Goal: Information Seeking & Learning: Learn about a topic

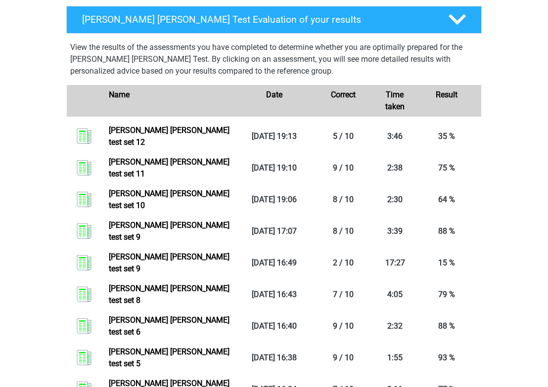
scroll to position [525, 0]
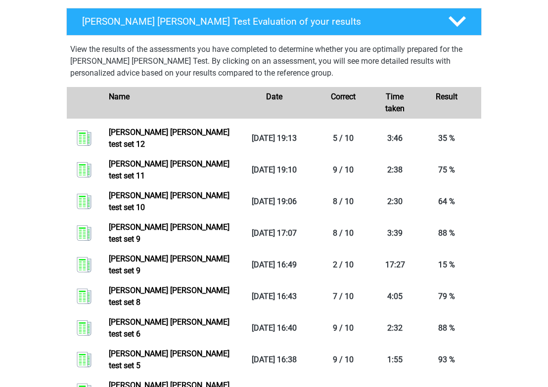
click at [515, 150] on div "Olivia osnorton@gmail.com Nederlands English" at bounding box center [274, 171] width 548 height 1392
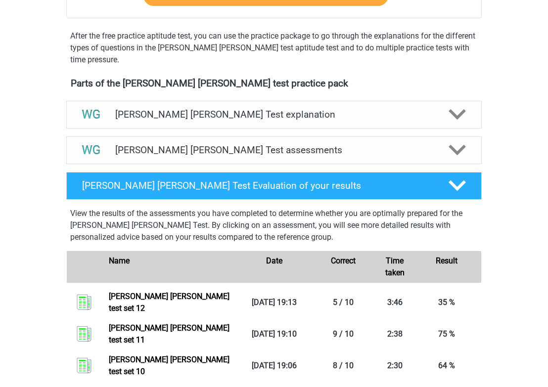
scroll to position [357, 0]
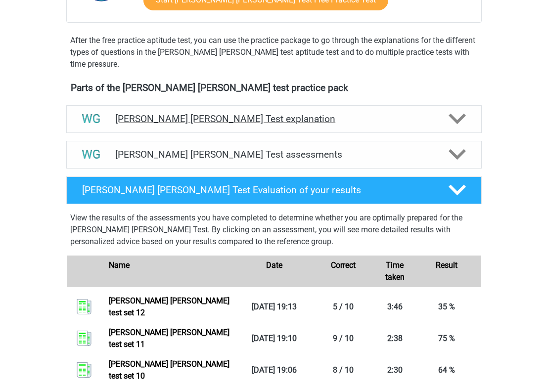
click at [384, 119] on h4 "[PERSON_NAME] [PERSON_NAME] Test explanation" at bounding box center [274, 118] width 318 height 11
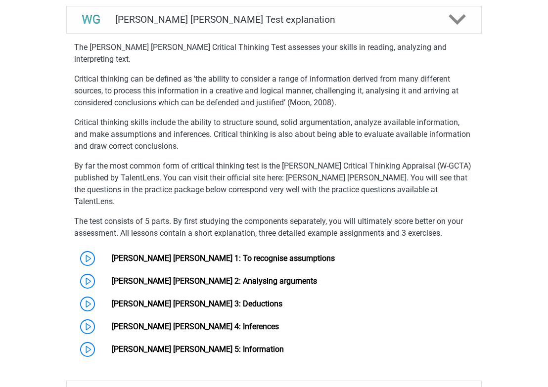
scroll to position [463, 0]
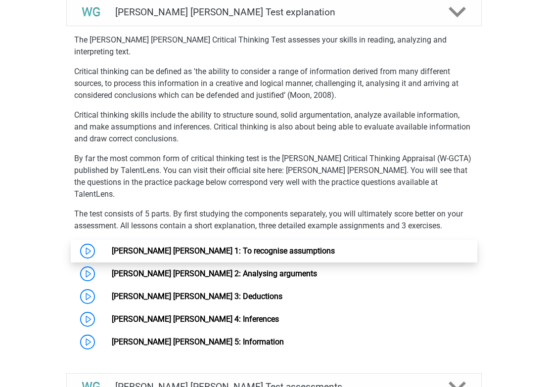
click at [146, 246] on link "[PERSON_NAME] [PERSON_NAME] 1: To recognise assumptions" at bounding box center [223, 250] width 223 height 9
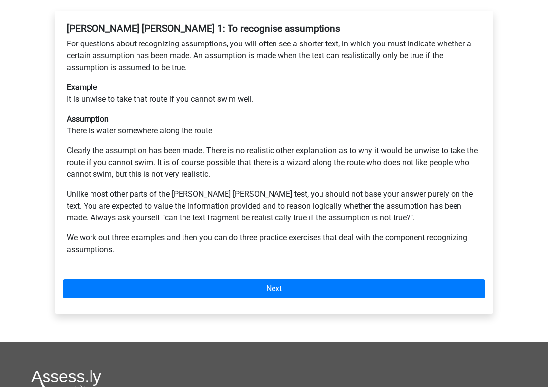
scroll to position [188, 0]
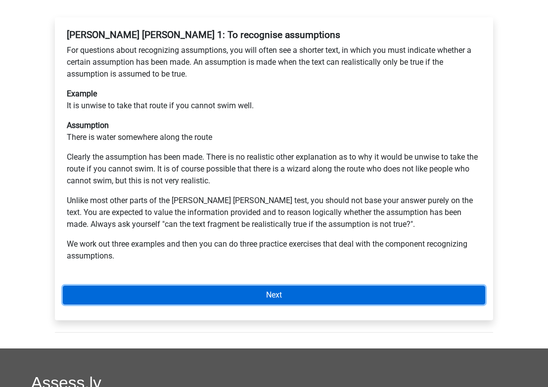
click at [262, 286] on link "Next" at bounding box center [274, 295] width 422 height 19
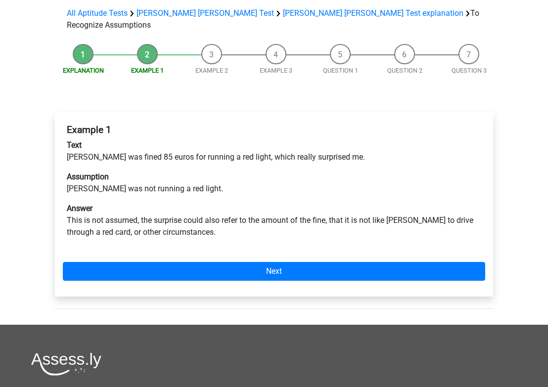
scroll to position [95, 0]
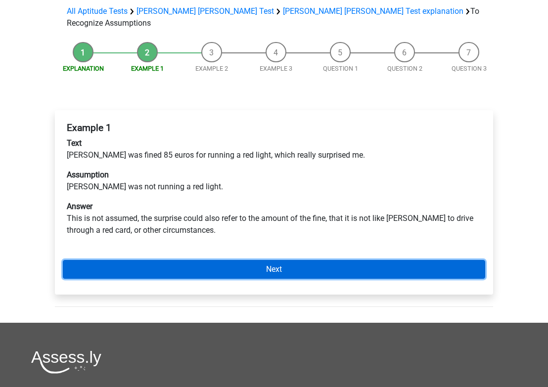
click at [288, 260] on link "Next" at bounding box center [274, 269] width 422 height 19
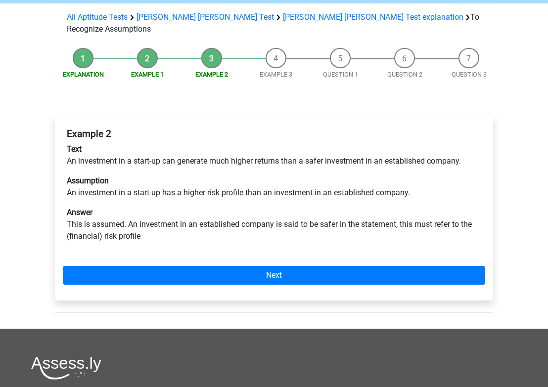
scroll to position [91, 0]
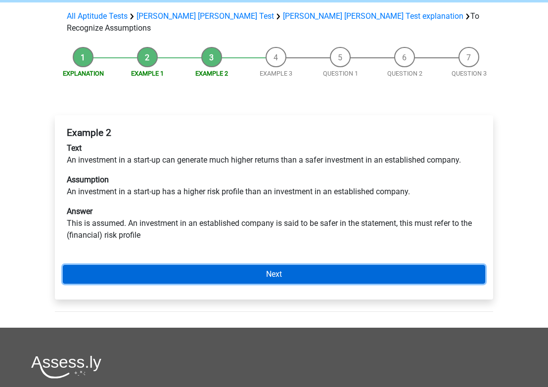
click at [274, 265] on link "Next" at bounding box center [274, 274] width 422 height 19
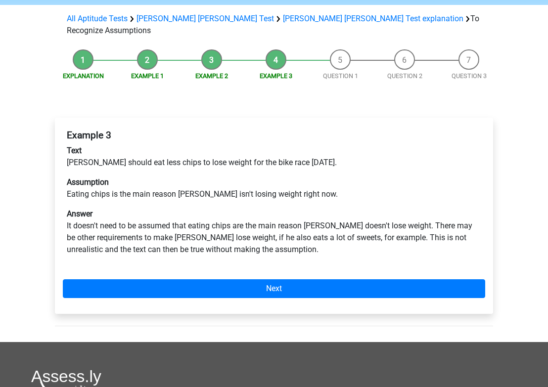
scroll to position [91, 0]
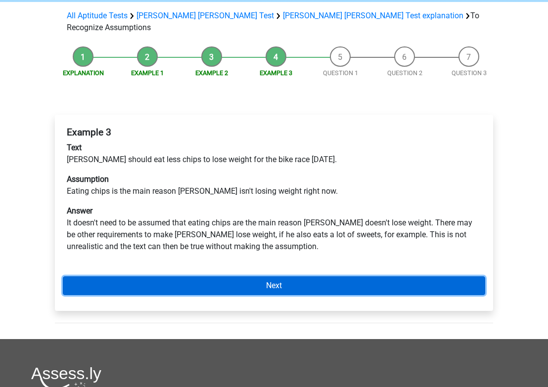
click at [303, 276] on link "Next" at bounding box center [274, 285] width 422 height 19
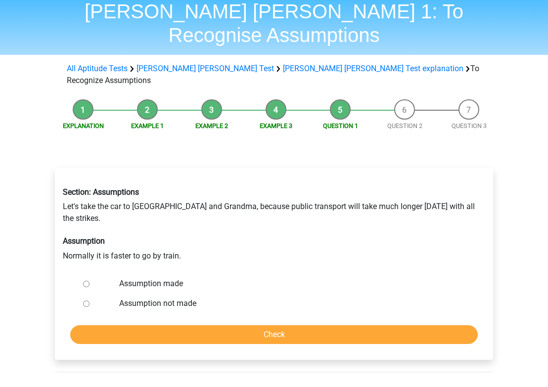
scroll to position [42, 0]
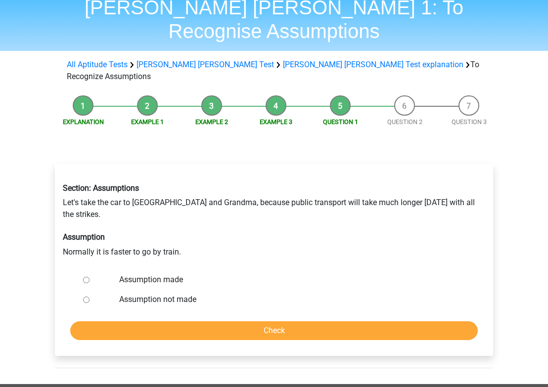
click at [177, 294] on label "Assumption not made" at bounding box center [290, 300] width 342 height 12
click at [90, 297] on input "Assumption not made" at bounding box center [86, 300] width 6 height 6
radio input "true"
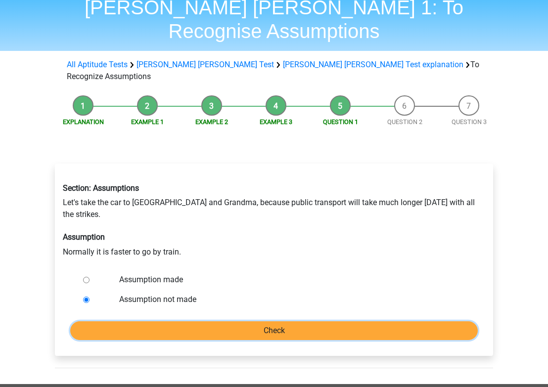
click at [256, 321] on input "Check" at bounding box center [274, 330] width 408 height 19
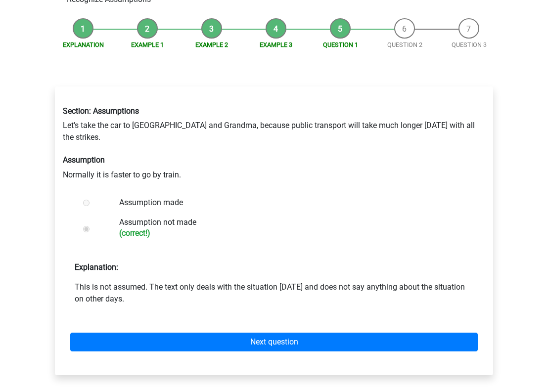
scroll to position [138, 0]
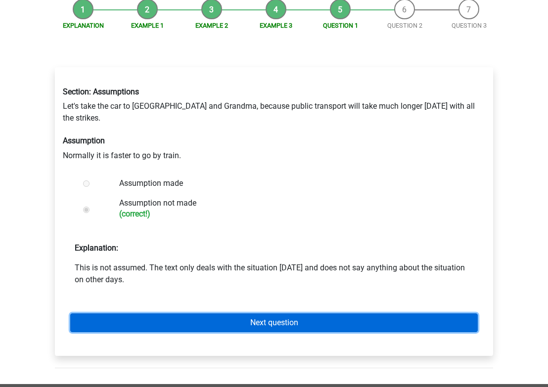
click at [284, 314] on link "Next question" at bounding box center [274, 323] width 408 height 19
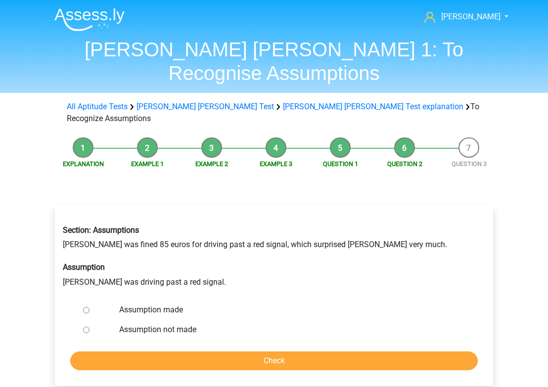
click at [140, 304] on label "Assumption made" at bounding box center [290, 310] width 342 height 12
click at [90, 307] on input "Assumption made" at bounding box center [86, 310] width 6 height 6
radio input "true"
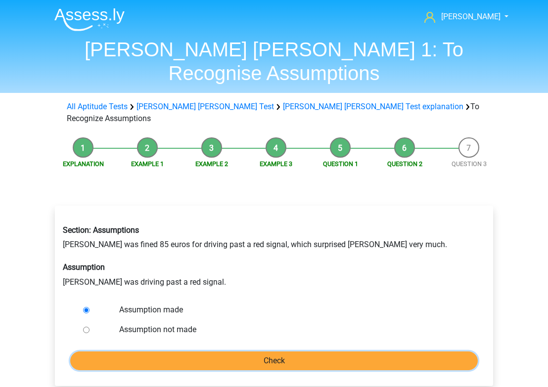
click at [227, 352] on input "Check" at bounding box center [274, 361] width 408 height 19
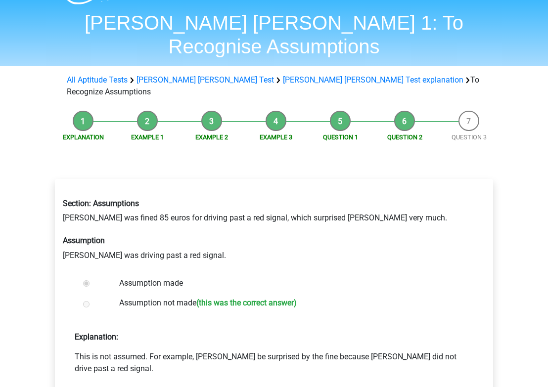
scroll to position [27, 0]
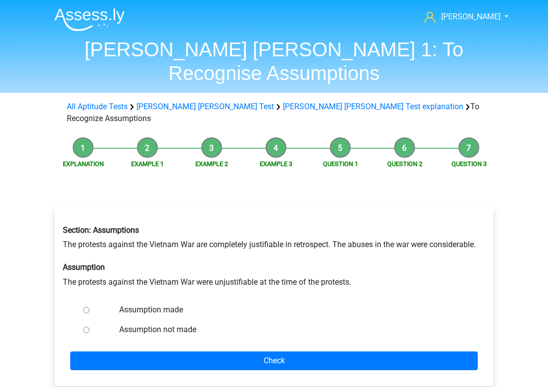
click at [86, 327] on input "Assumption not made" at bounding box center [86, 330] width 6 height 6
radio input "true"
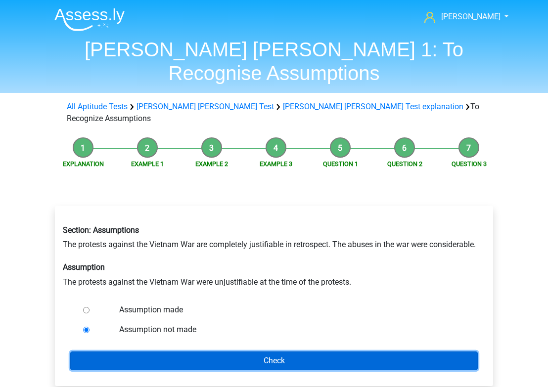
click at [278, 352] on input "Check" at bounding box center [274, 361] width 408 height 19
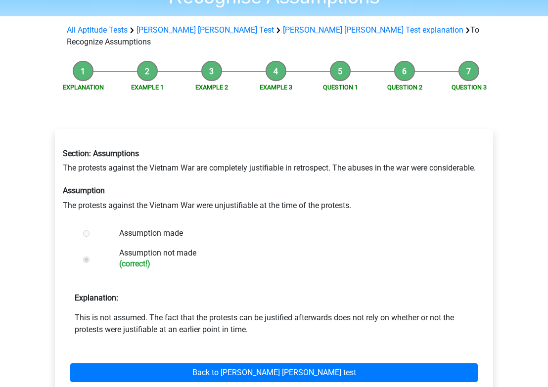
scroll to position [80, 0]
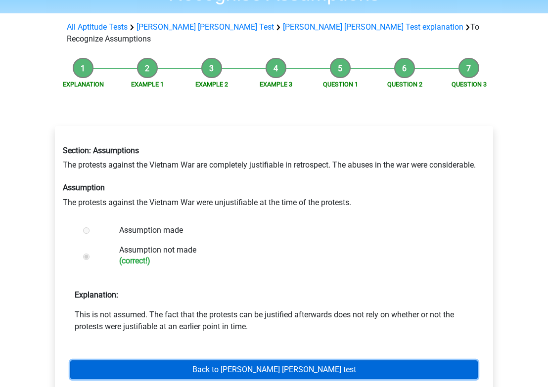
click at [283, 361] on link "Back to watson glaser test" at bounding box center [274, 370] width 408 height 19
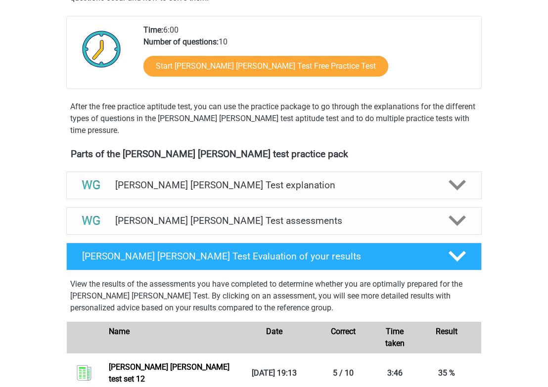
scroll to position [216, 0]
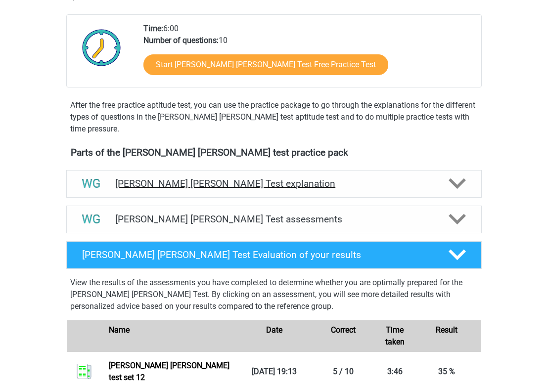
click at [320, 188] on h4 "[PERSON_NAME] [PERSON_NAME] Test explanation" at bounding box center [274, 183] width 318 height 11
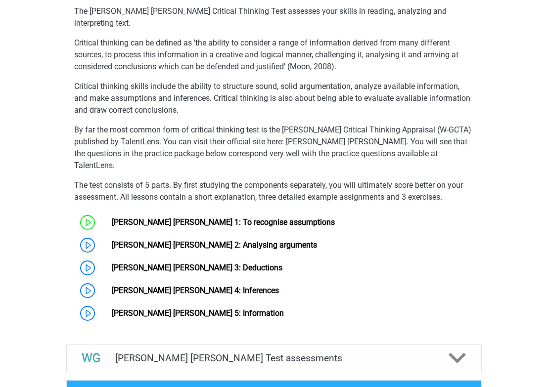
scroll to position [417, 0]
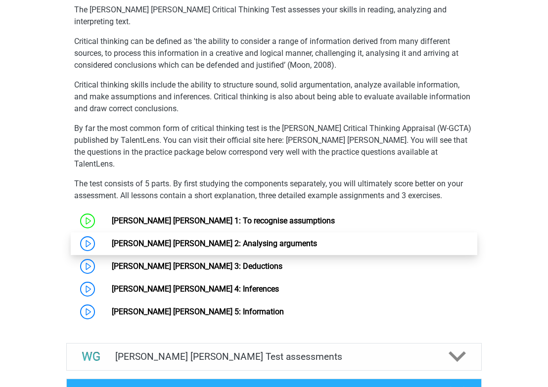
click at [223, 239] on link "[PERSON_NAME] [PERSON_NAME] 2: Analysing arguments" at bounding box center [214, 243] width 205 height 9
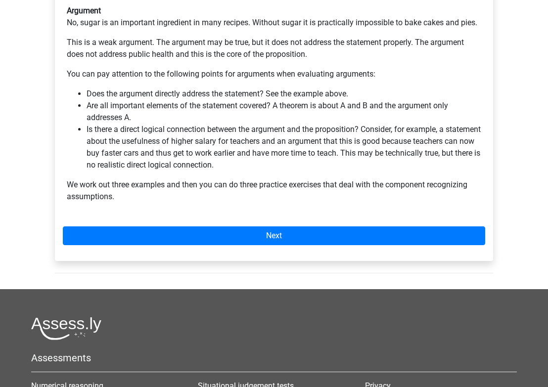
scroll to position [304, 0]
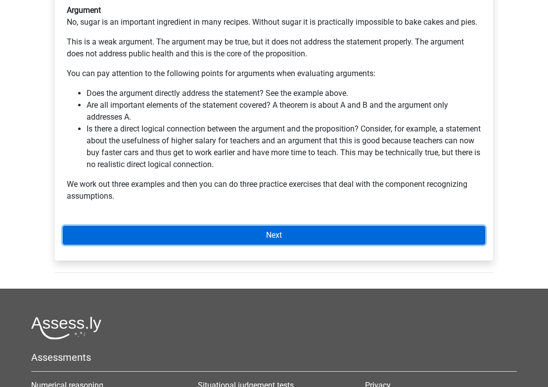
click at [340, 226] on link "Next" at bounding box center [274, 235] width 422 height 19
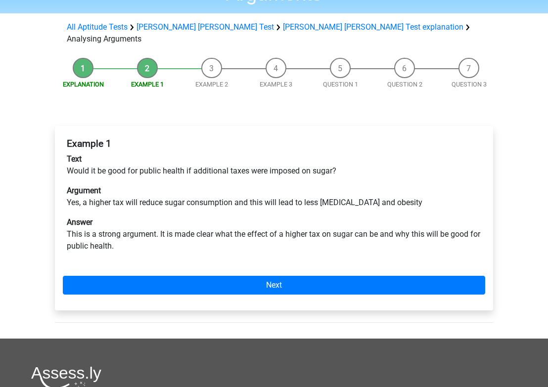
scroll to position [91, 0]
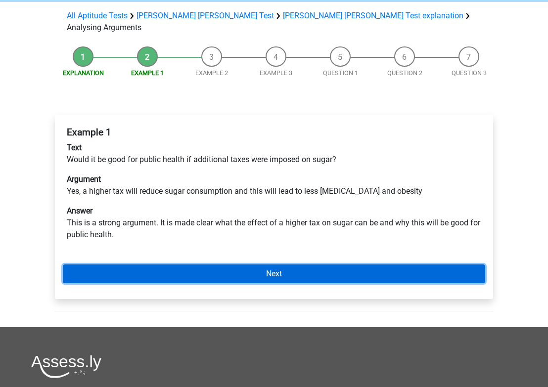
click at [329, 265] on link "Next" at bounding box center [274, 274] width 422 height 19
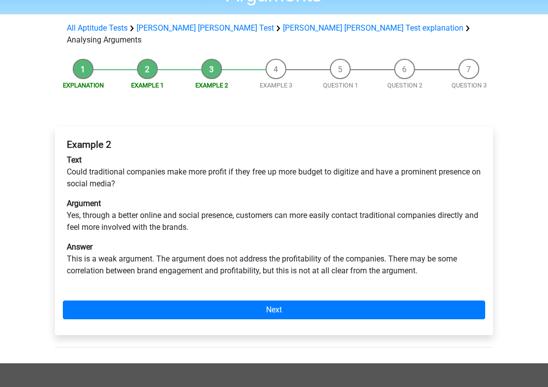
scroll to position [81, 0]
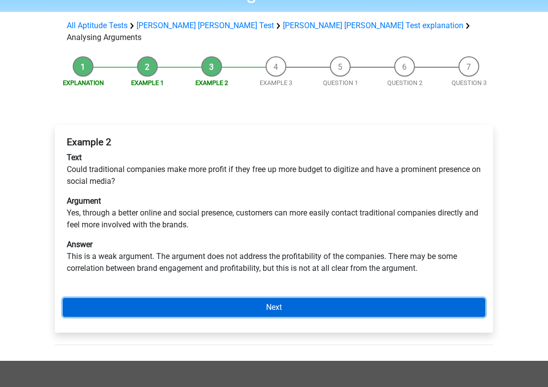
click at [309, 298] on link "Next" at bounding box center [274, 307] width 422 height 19
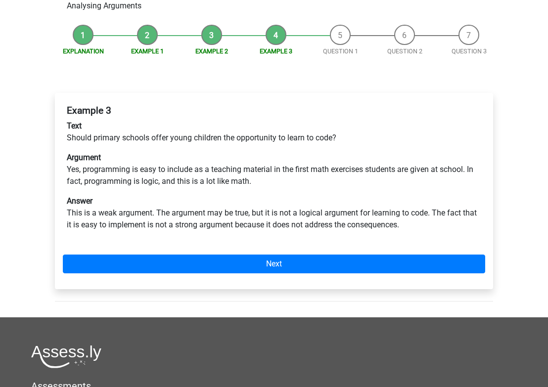
scroll to position [124, 0]
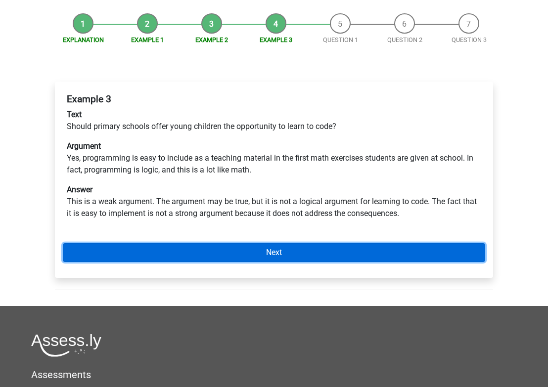
click at [302, 243] on link "Next" at bounding box center [274, 252] width 422 height 19
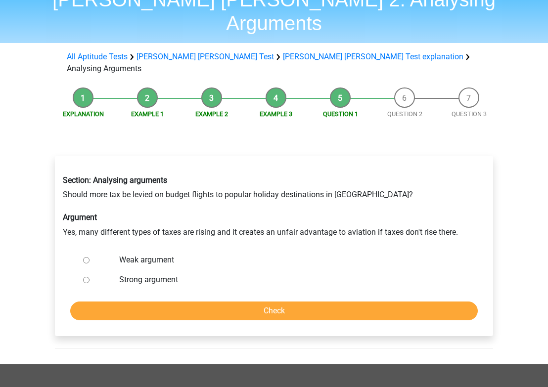
scroll to position [49, 0]
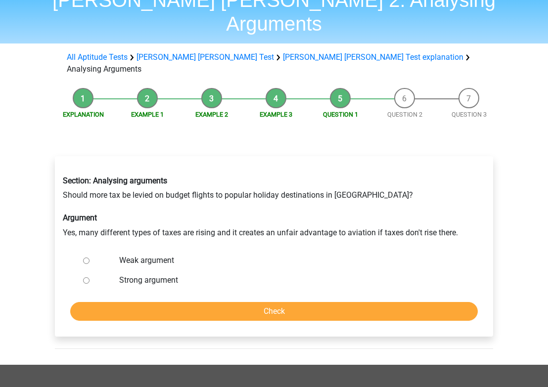
click at [90, 251] on div at bounding box center [95, 261] width 33 height 20
click at [85, 258] on input "Weak argument" at bounding box center [86, 261] width 6 height 6
radio input "true"
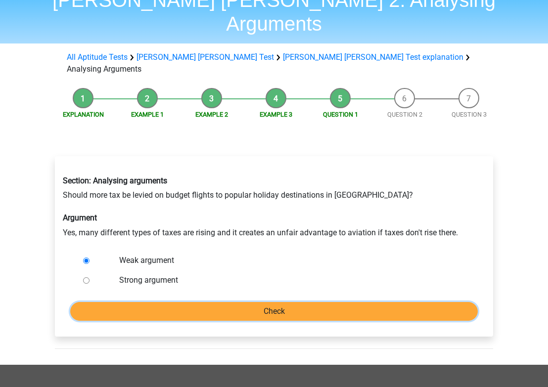
click at [221, 302] on input "Check" at bounding box center [274, 311] width 408 height 19
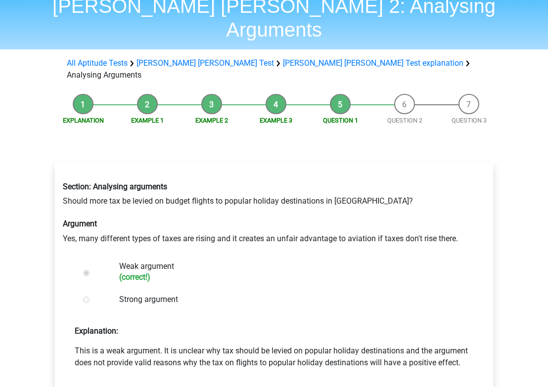
scroll to position [102, 0]
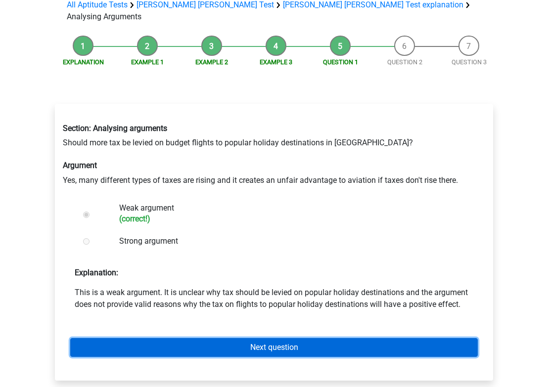
click at [291, 338] on link "Next question" at bounding box center [274, 347] width 408 height 19
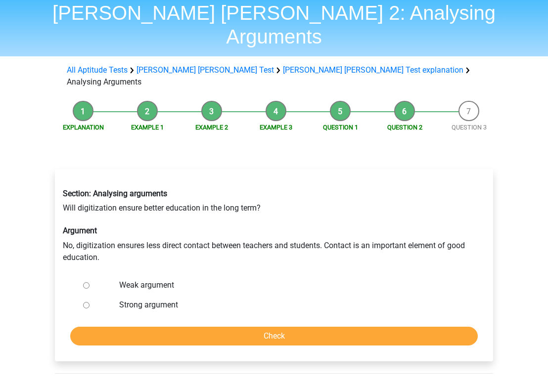
scroll to position [39, 0]
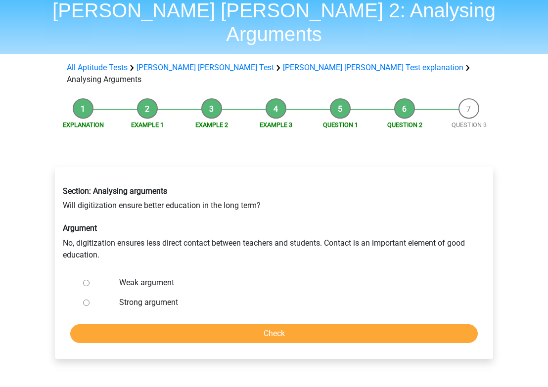
click at [84, 300] on input "Strong argument" at bounding box center [86, 303] width 6 height 6
radio input "true"
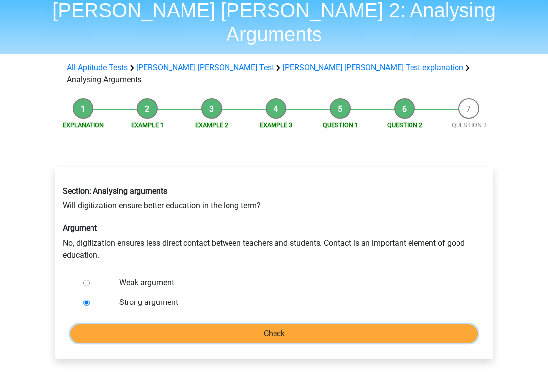
click at [245, 324] on input "Check" at bounding box center [274, 333] width 408 height 19
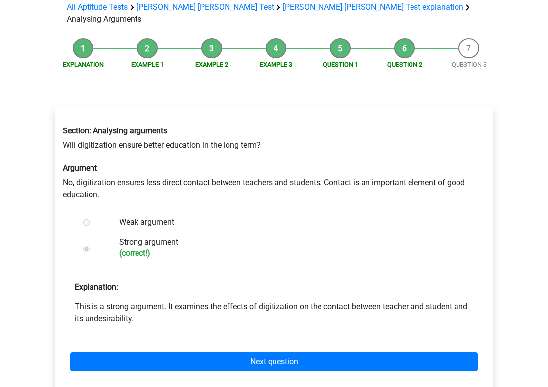
scroll to position [100, 0]
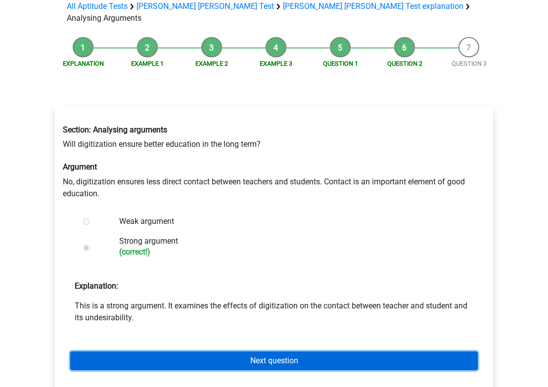
click at [286, 352] on link "Next question" at bounding box center [274, 361] width 408 height 19
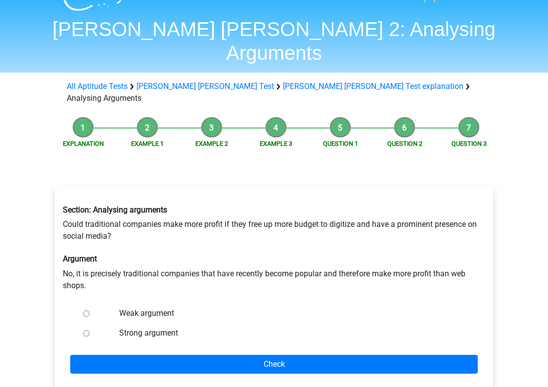
scroll to position [19, 0]
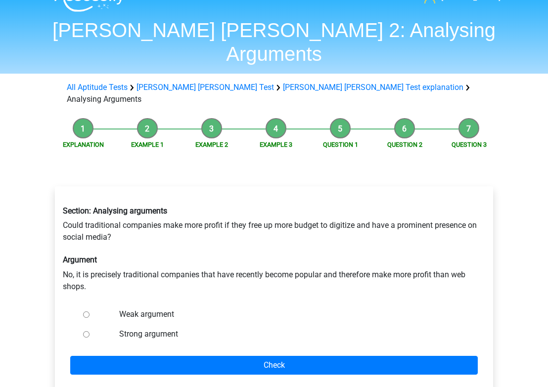
click at [86, 312] on input "Weak argument" at bounding box center [86, 315] width 6 height 6
radio input "true"
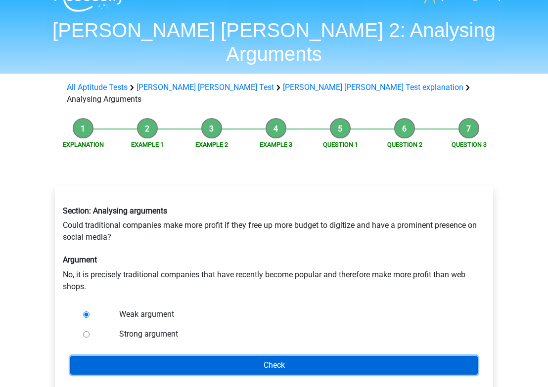
click at [278, 356] on input "Check" at bounding box center [274, 365] width 408 height 19
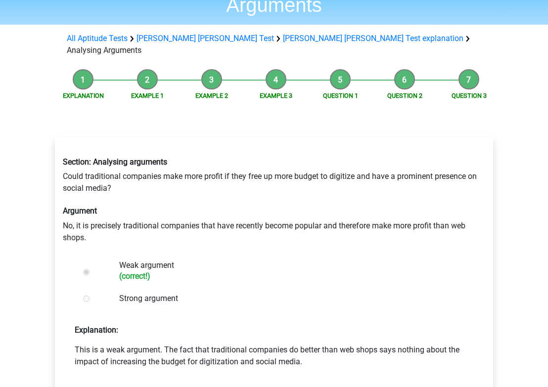
scroll to position [119, 0]
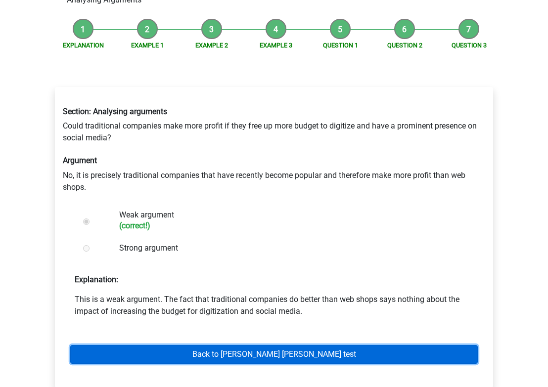
click at [297, 345] on link "Back to watson glaser test" at bounding box center [274, 354] width 408 height 19
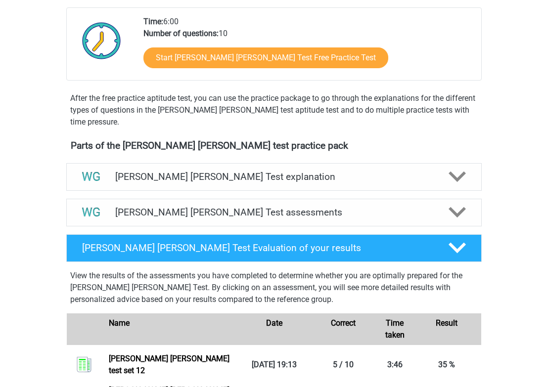
scroll to position [220, 0]
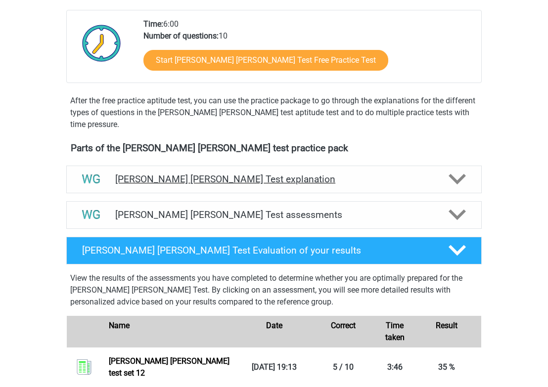
click at [335, 173] on div "[PERSON_NAME] [PERSON_NAME] Test explanation" at bounding box center [273, 180] width 415 height 28
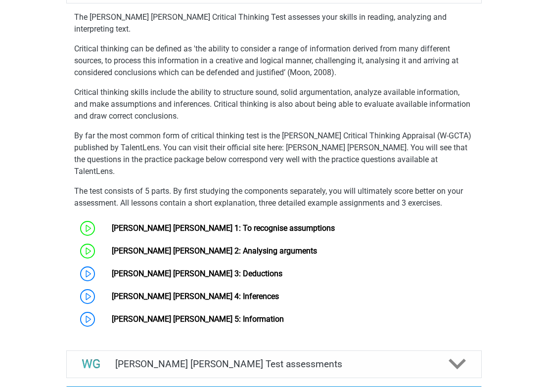
scroll to position [506, 0]
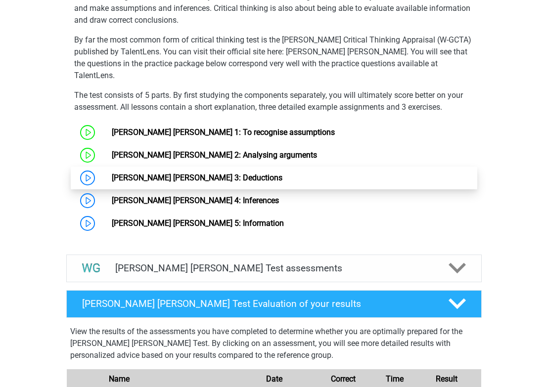
click at [180, 173] on link "[PERSON_NAME] [PERSON_NAME] 3: Deductions" at bounding box center [197, 177] width 171 height 9
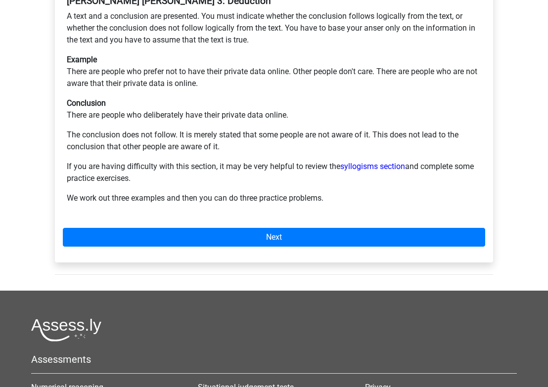
scroll to position [220, 0]
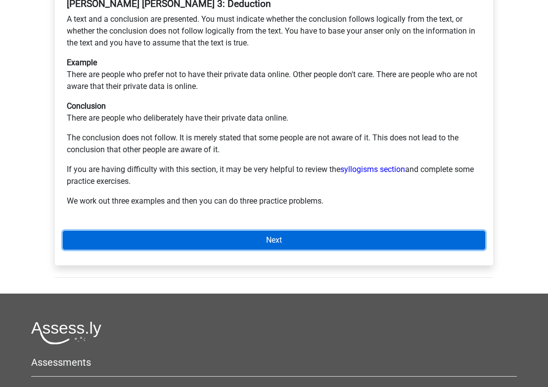
click at [316, 231] on link "Next" at bounding box center [274, 240] width 422 height 19
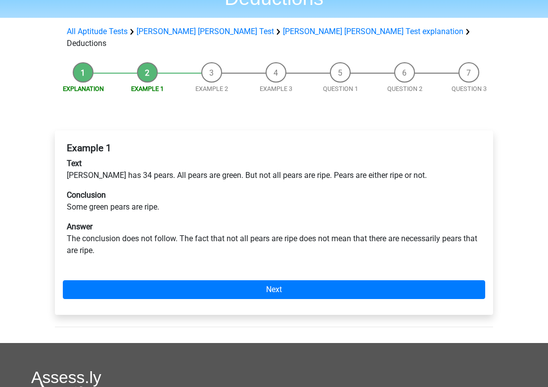
scroll to position [91, 0]
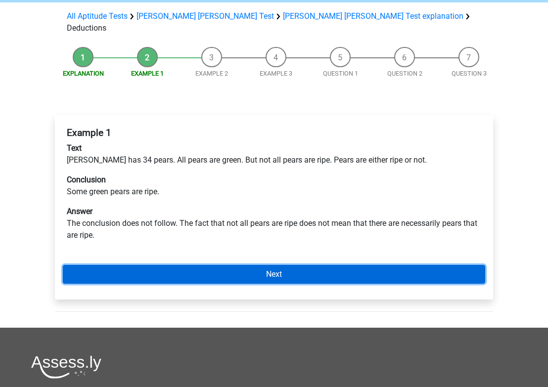
click at [300, 265] on link "Next" at bounding box center [274, 274] width 422 height 19
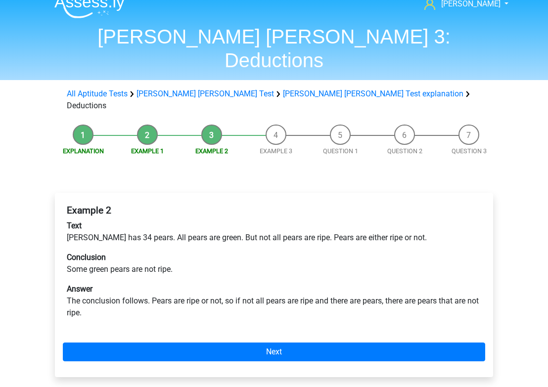
scroll to position [15, 0]
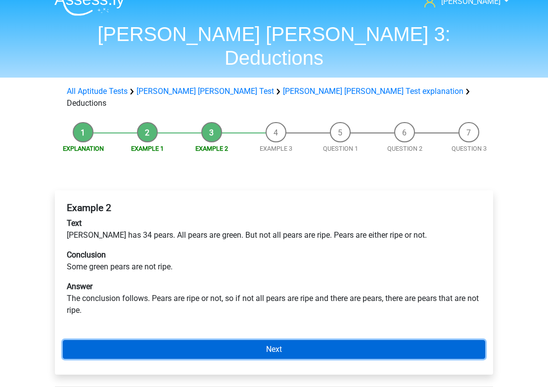
click at [270, 340] on link "Next" at bounding box center [274, 349] width 422 height 19
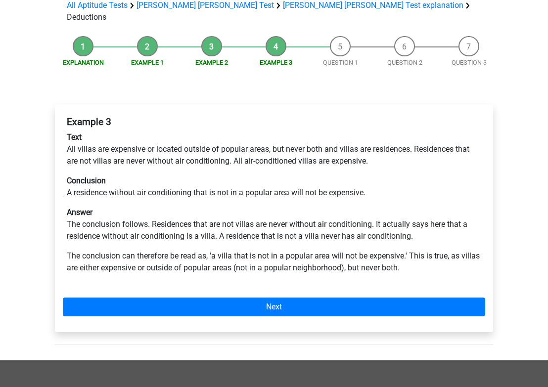
scroll to position [109, 0]
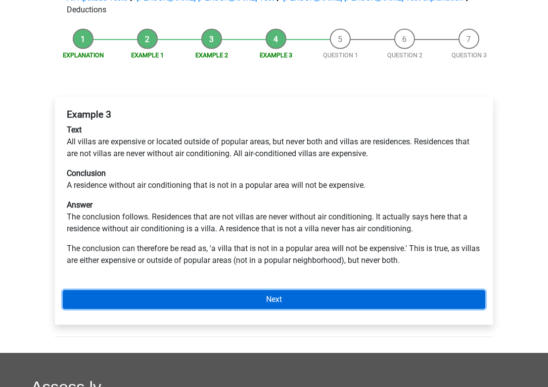
click at [284, 290] on link "Next" at bounding box center [274, 299] width 422 height 19
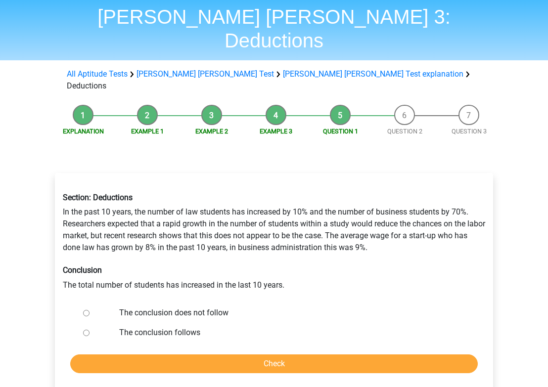
scroll to position [34, 0]
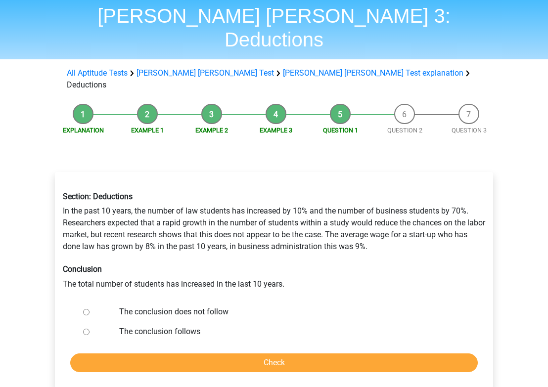
click at [153, 306] on label "The conclusion does not follow" at bounding box center [290, 312] width 342 height 12
click at [90, 309] on input "The conclusion does not follow" at bounding box center [86, 312] width 6 height 6
radio input "true"
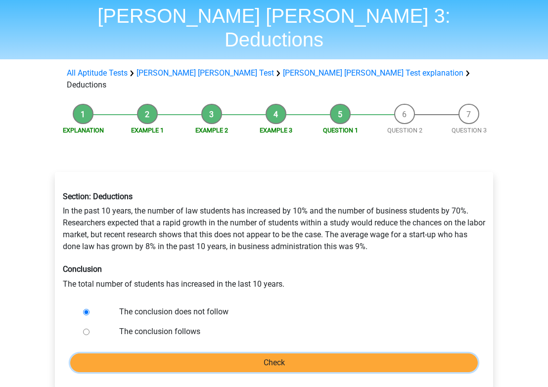
click at [294, 354] on input "Check" at bounding box center [274, 363] width 408 height 19
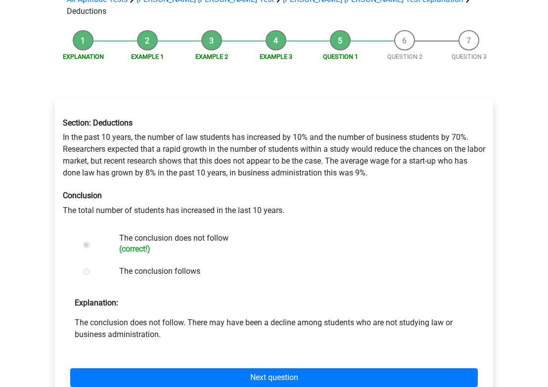
scroll to position [114, 0]
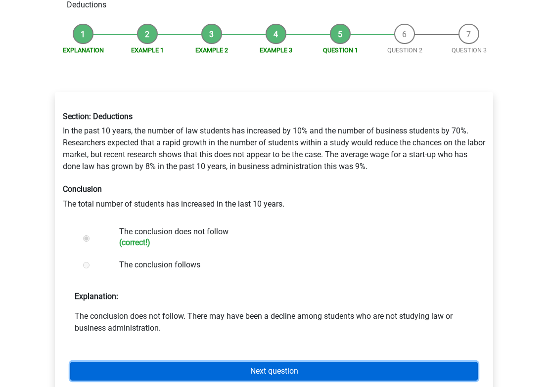
click at [279, 362] on link "Next question" at bounding box center [274, 371] width 408 height 19
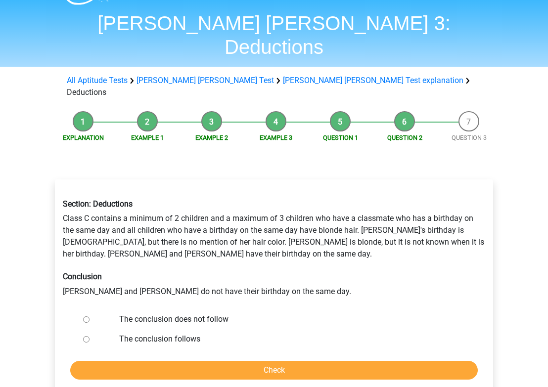
scroll to position [37, 0]
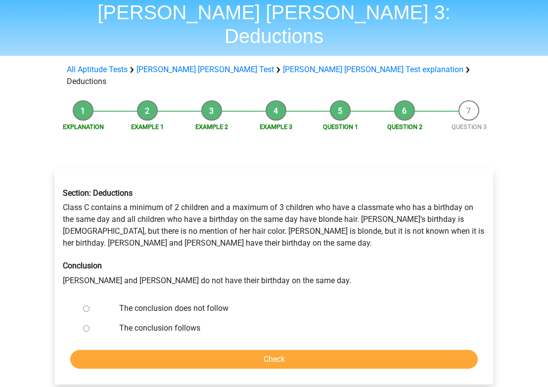
click at [83, 299] on div at bounding box center [95, 309] width 33 height 20
click at [75, 299] on ul "The conclusion does not follow The conclusion follows" at bounding box center [274, 319] width 422 height 40
click at [84, 306] on input "The conclusion does not follow" at bounding box center [86, 309] width 6 height 6
radio input "true"
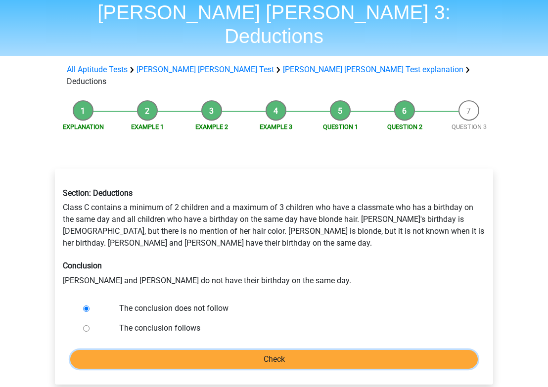
click at [198, 350] on input "Check" at bounding box center [274, 359] width 408 height 19
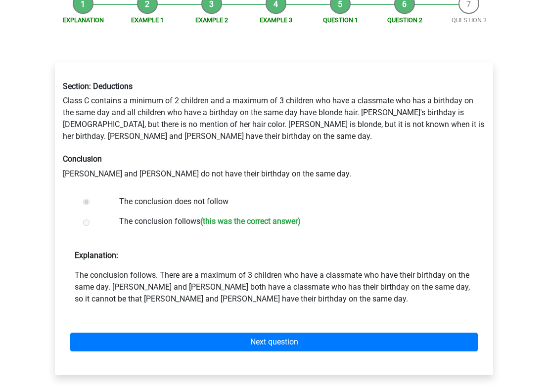
scroll to position [161, 0]
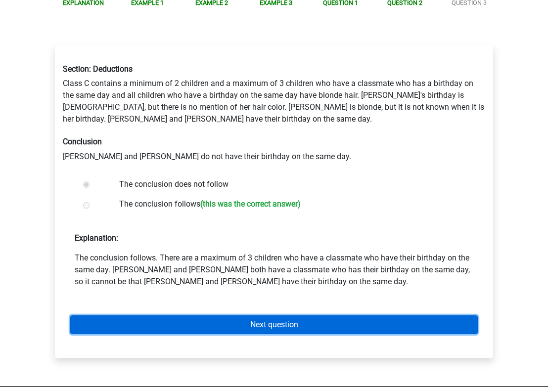
click at [292, 316] on link "Next question" at bounding box center [274, 325] width 408 height 19
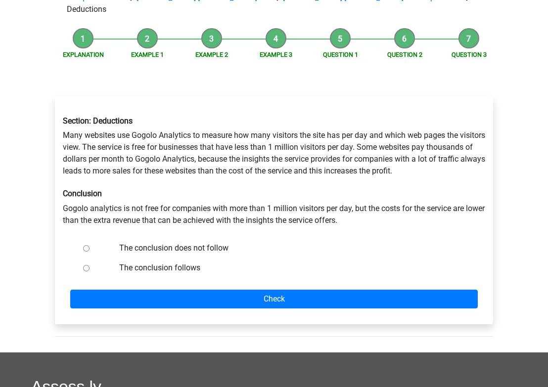
scroll to position [112, 0]
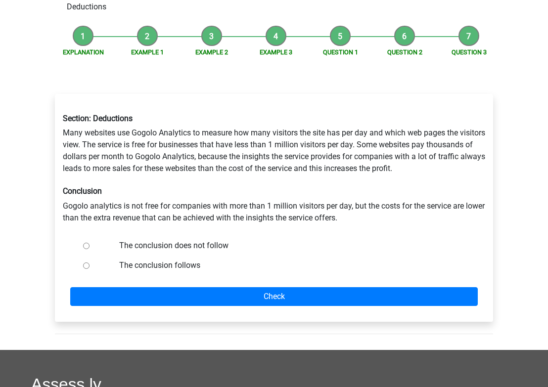
click at [87, 263] on input "The conclusion follows" at bounding box center [86, 266] width 6 height 6
radio input "true"
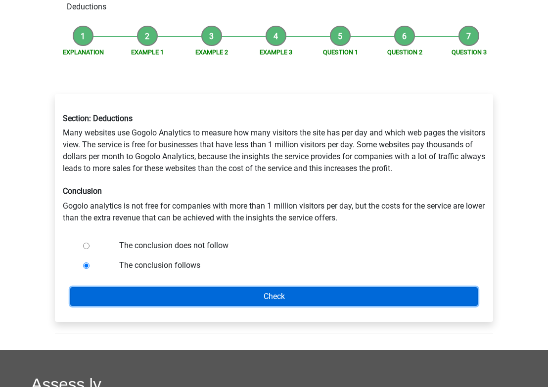
click at [274, 287] on input "Check" at bounding box center [274, 296] width 408 height 19
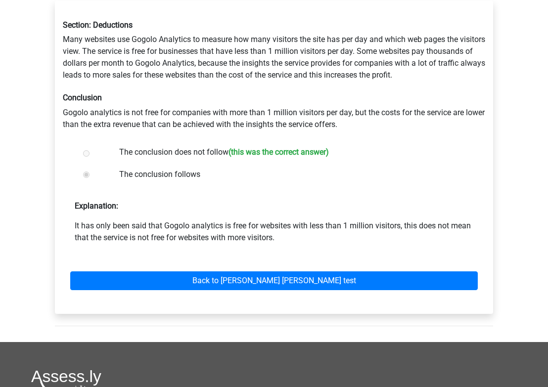
scroll to position [214, 0]
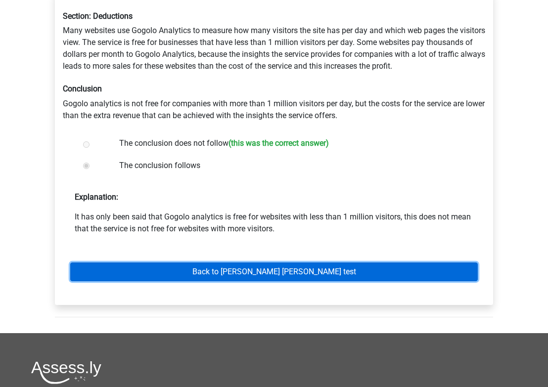
click at [319, 263] on link "Back to watson glaser test" at bounding box center [274, 272] width 408 height 19
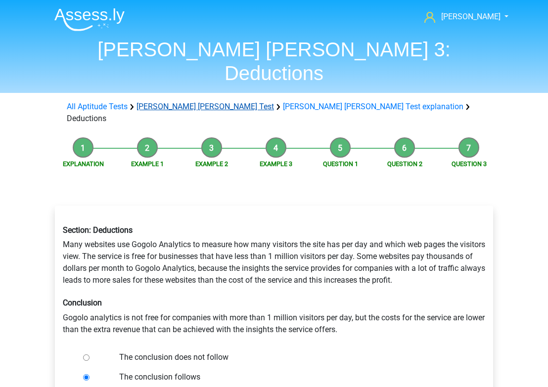
click at [178, 102] on link "[PERSON_NAME] [PERSON_NAME] Test" at bounding box center [205, 106] width 137 height 9
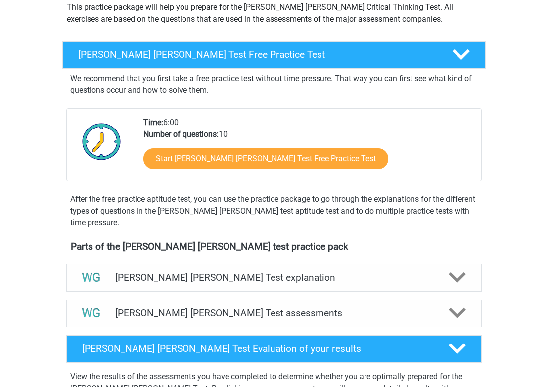
scroll to position [254, 0]
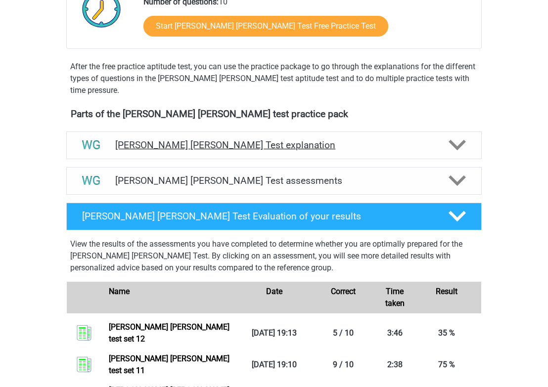
click at [220, 151] on div "[PERSON_NAME] [PERSON_NAME] Test explanation" at bounding box center [273, 146] width 415 height 28
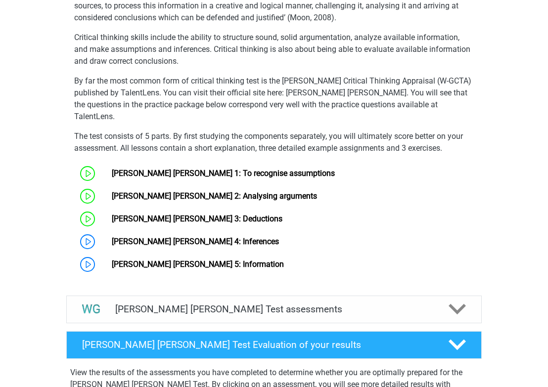
scroll to position [560, 0]
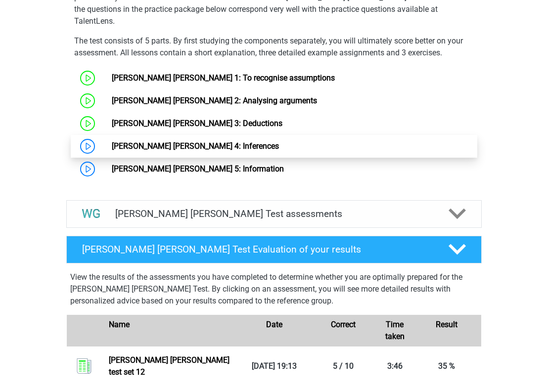
click at [193, 141] on link "[PERSON_NAME] [PERSON_NAME] 4: Inferences" at bounding box center [195, 145] width 167 height 9
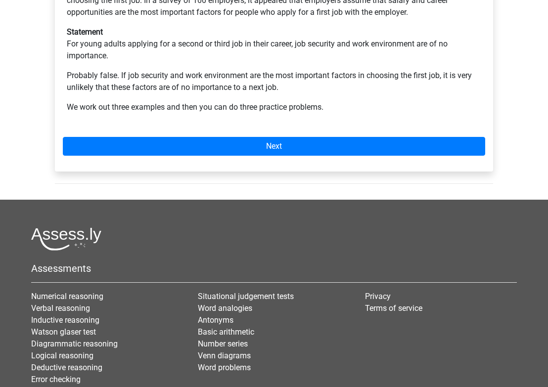
scroll to position [369, 0]
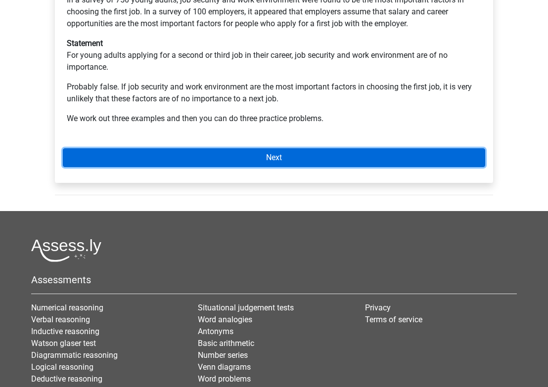
click at [400, 148] on link "Next" at bounding box center [274, 157] width 422 height 19
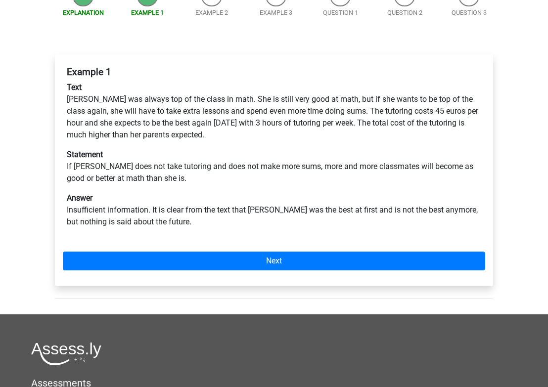
scroll to position [126, 0]
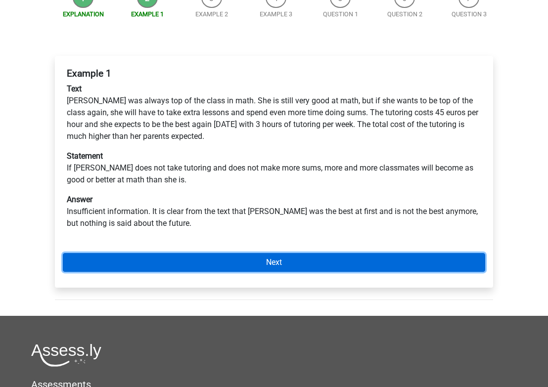
click at [269, 253] on link "Next" at bounding box center [274, 262] width 422 height 19
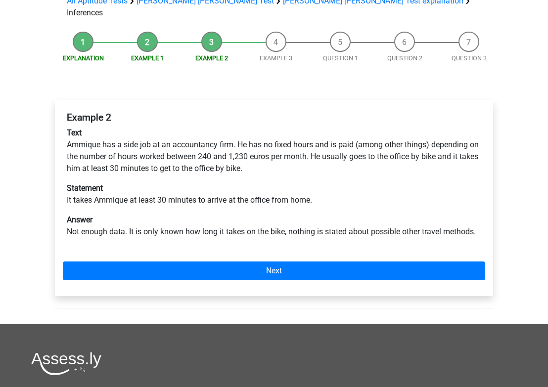
scroll to position [77, 0]
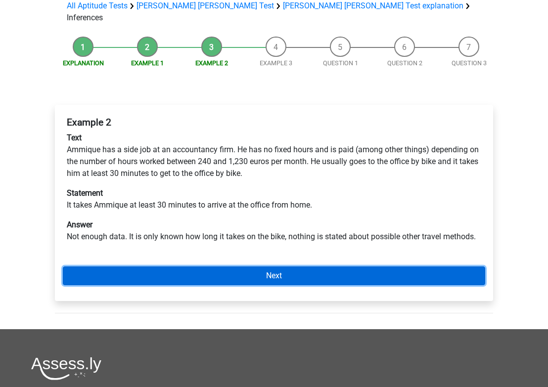
click at [305, 267] on link "Next" at bounding box center [274, 276] width 422 height 19
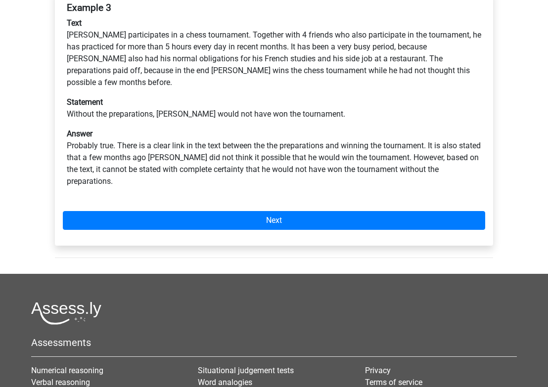
scroll to position [194, 0]
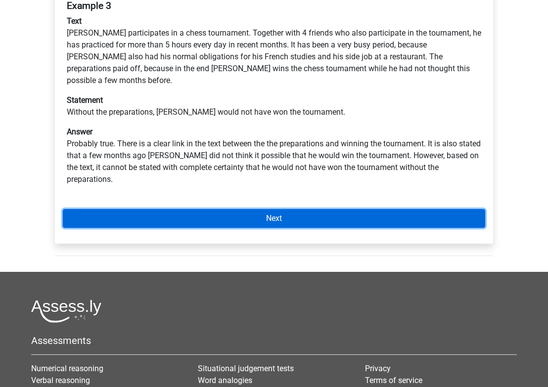
click at [308, 209] on link "Next" at bounding box center [274, 218] width 422 height 19
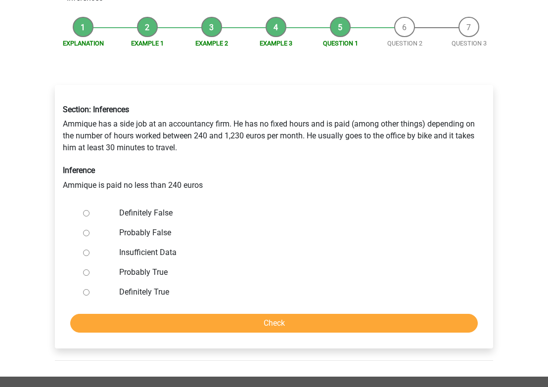
scroll to position [105, 0]
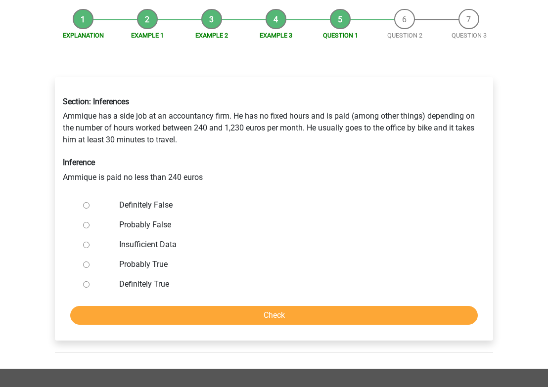
click at [122, 278] on label "Definitely True" at bounding box center [290, 284] width 342 height 12
click at [90, 281] on input "Definitely True" at bounding box center [86, 284] width 6 height 6
radio input "true"
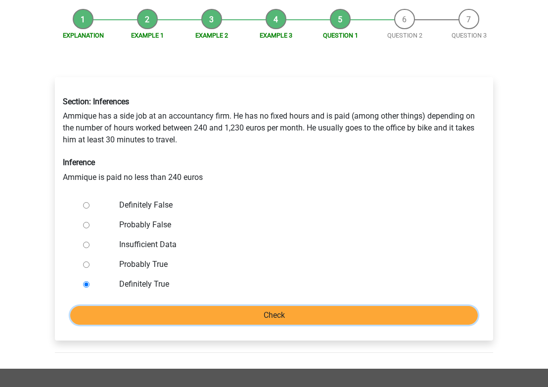
click at [243, 306] on input "Check" at bounding box center [274, 315] width 408 height 19
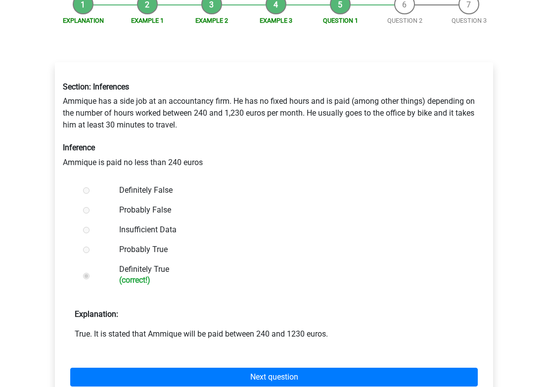
scroll to position [120, 0]
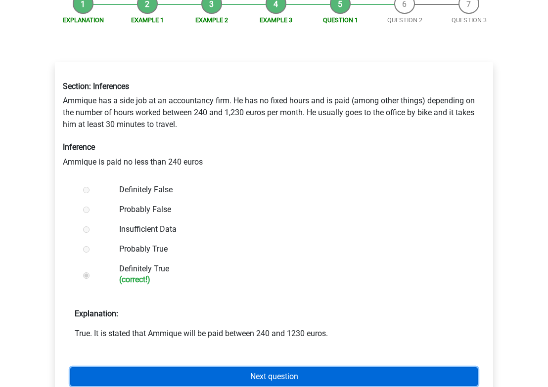
click at [273, 367] on link "Next question" at bounding box center [274, 376] width 408 height 19
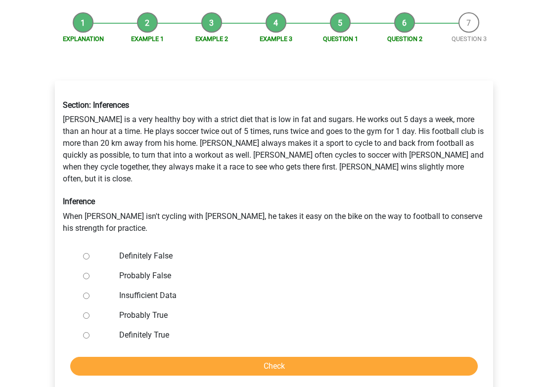
scroll to position [98, 0]
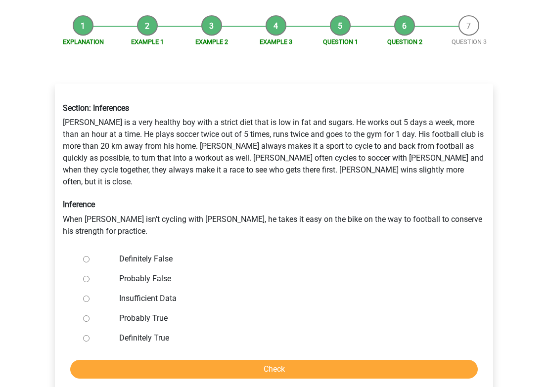
click at [86, 256] on input "Definitely False" at bounding box center [86, 259] width 6 height 6
radio input "true"
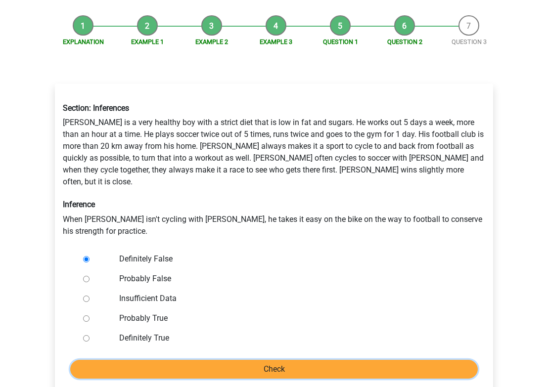
click at [269, 360] on input "Check" at bounding box center [274, 369] width 408 height 19
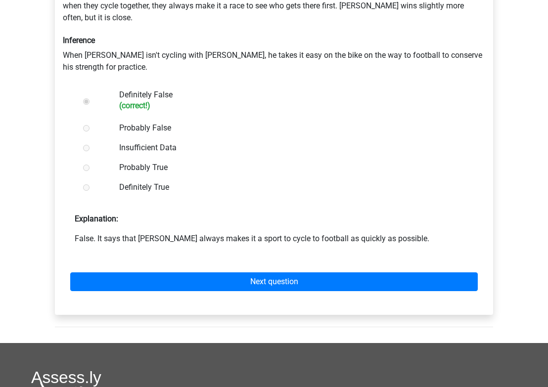
scroll to position [260, 0]
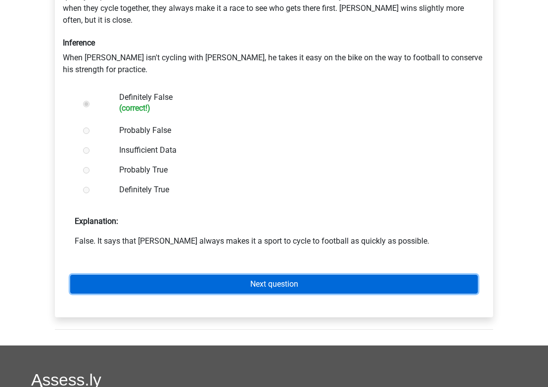
click at [292, 275] on link "Next question" at bounding box center [274, 284] width 408 height 19
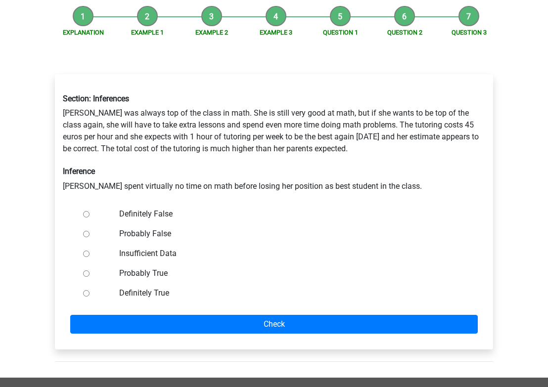
scroll to position [109, 0]
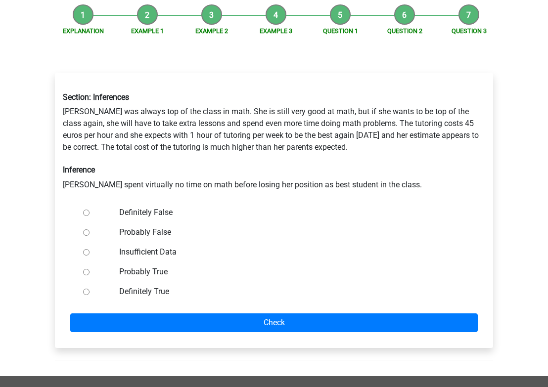
click at [88, 210] on input "Definitely False" at bounding box center [86, 213] width 6 height 6
radio input "true"
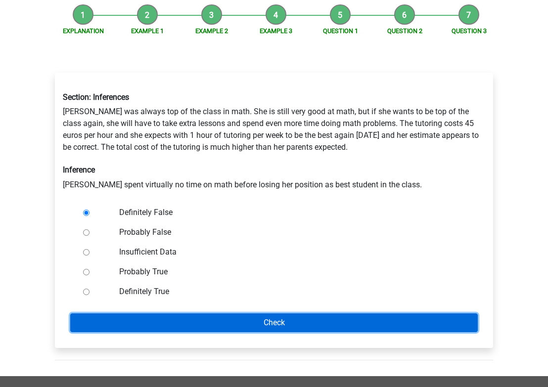
click at [269, 314] on input "Check" at bounding box center [274, 323] width 408 height 19
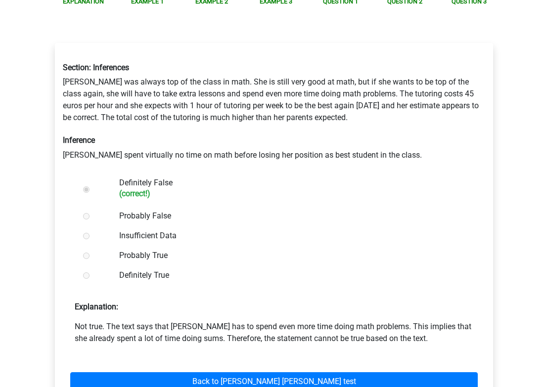
scroll to position [232, 0]
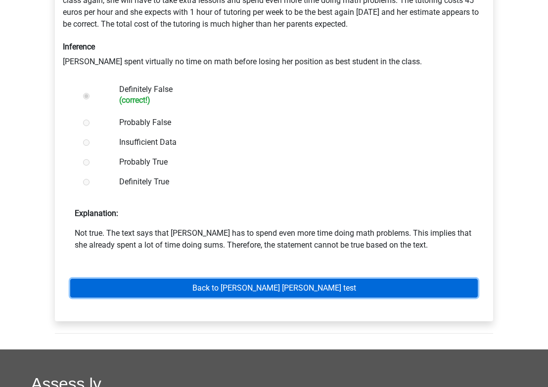
click at [297, 279] on link "Back to [PERSON_NAME] [PERSON_NAME] test" at bounding box center [274, 288] width 408 height 19
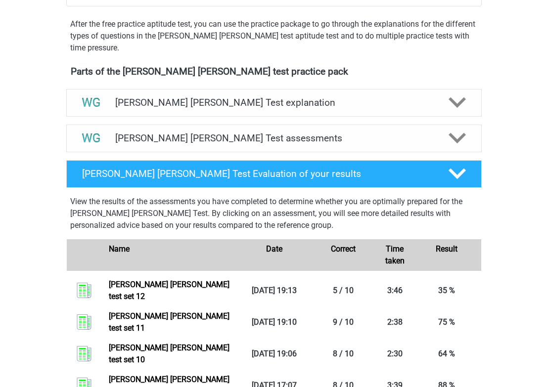
scroll to position [292, 0]
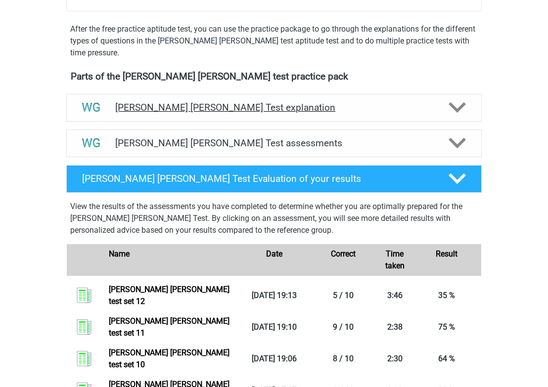
click at [320, 107] on h4 "[PERSON_NAME] [PERSON_NAME] Test explanation" at bounding box center [274, 107] width 318 height 11
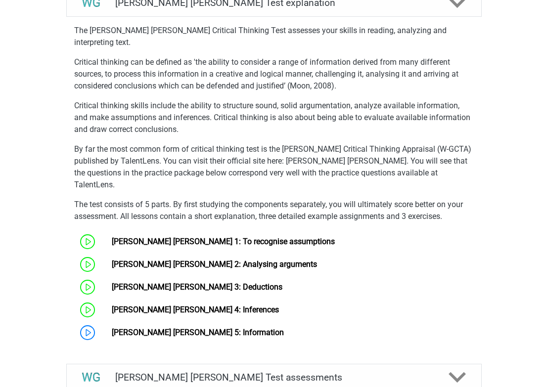
scroll to position [398, 0]
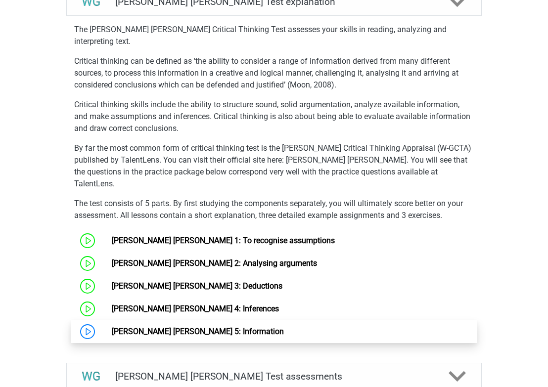
click at [181, 327] on link "Watson Glaser 5: Information" at bounding box center [198, 331] width 172 height 9
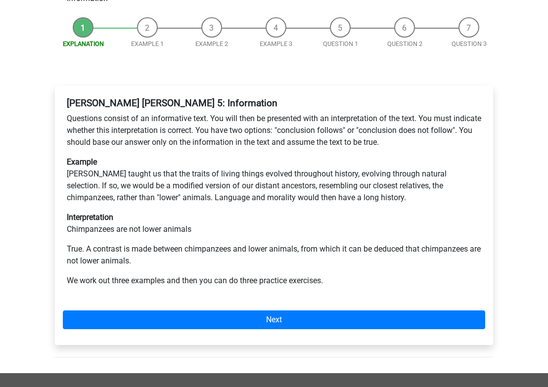
scroll to position [120, 0]
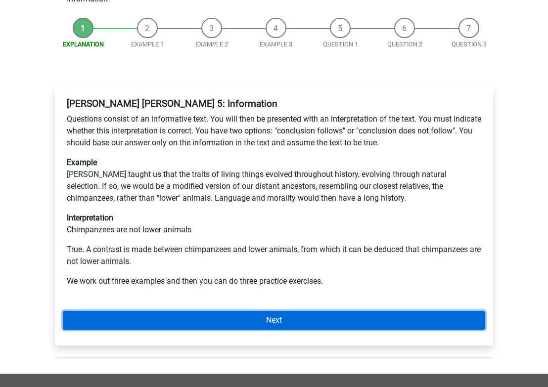
click at [281, 311] on link "Next" at bounding box center [274, 320] width 422 height 19
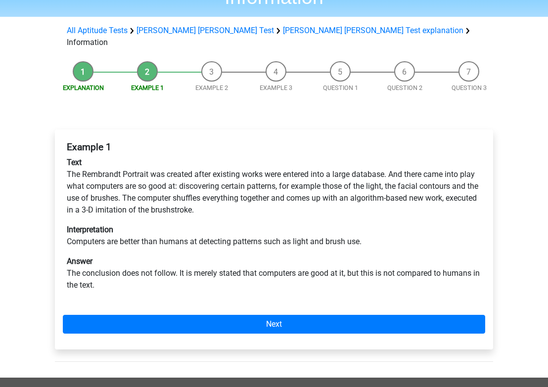
scroll to position [77, 0]
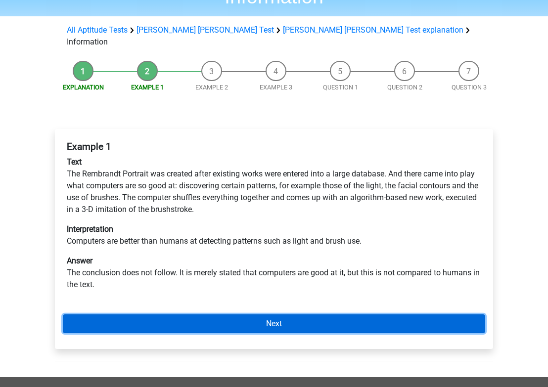
click at [285, 315] on link "Next" at bounding box center [274, 324] width 422 height 19
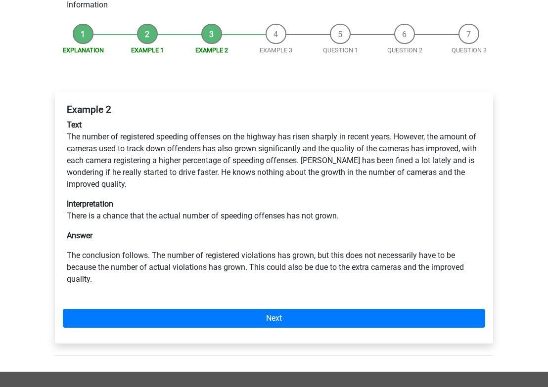
scroll to position [115, 0]
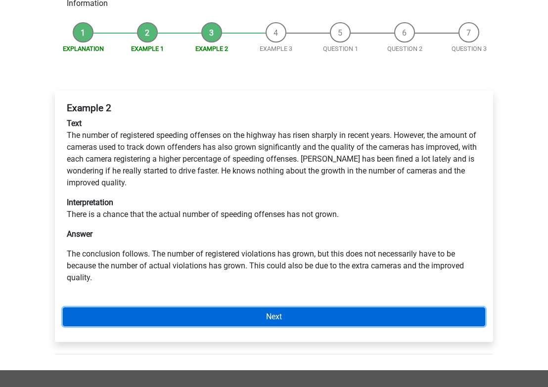
click at [297, 308] on link "Next" at bounding box center [274, 317] width 422 height 19
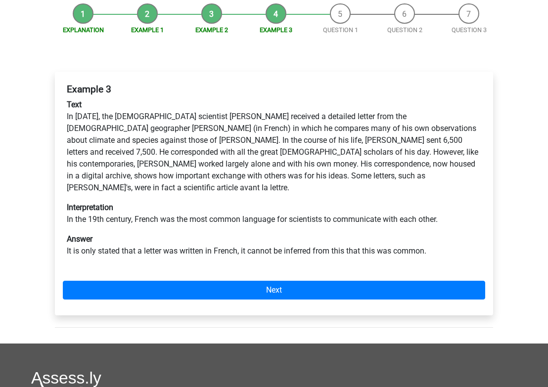
scroll to position [141, 0]
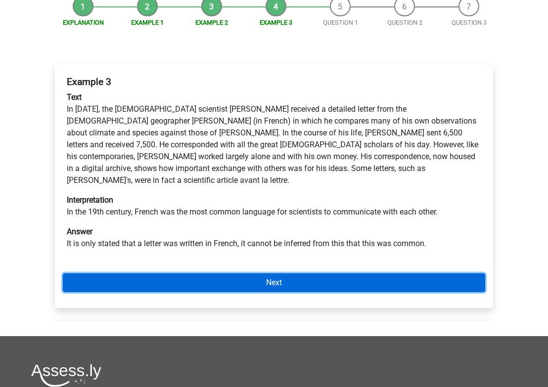
click at [298, 274] on link "Next" at bounding box center [274, 283] width 422 height 19
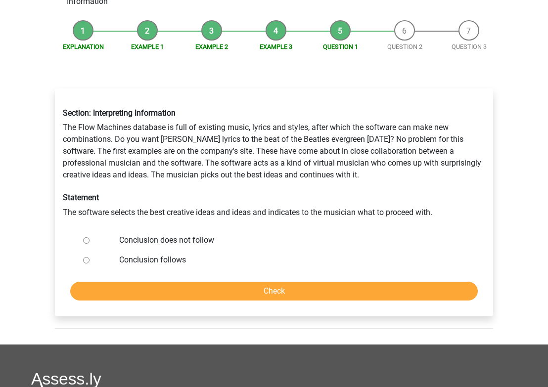
scroll to position [116, 0]
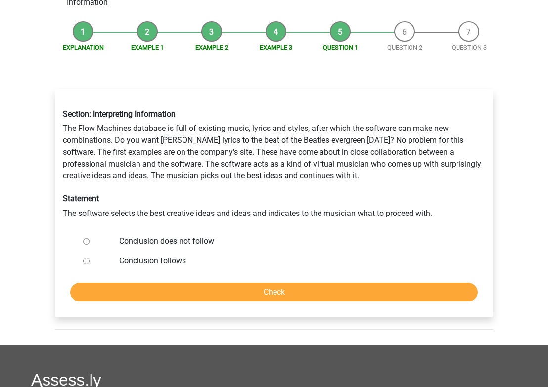
click at [120, 235] on label "Conclusion does not follow" at bounding box center [290, 241] width 342 height 12
click at [90, 238] on input "Conclusion does not follow" at bounding box center [86, 241] width 6 height 6
radio input "true"
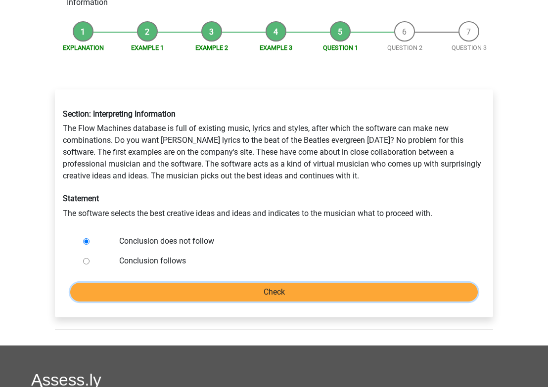
click at [209, 283] on input "Check" at bounding box center [274, 292] width 408 height 19
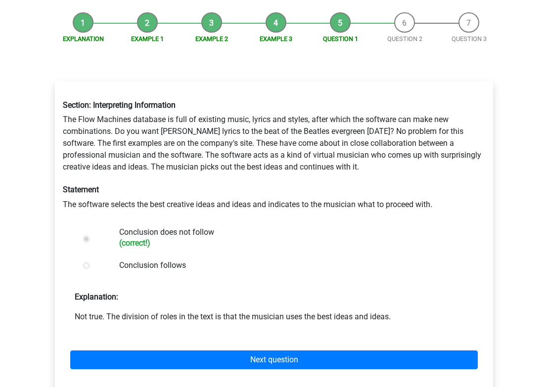
scroll to position [130, 0]
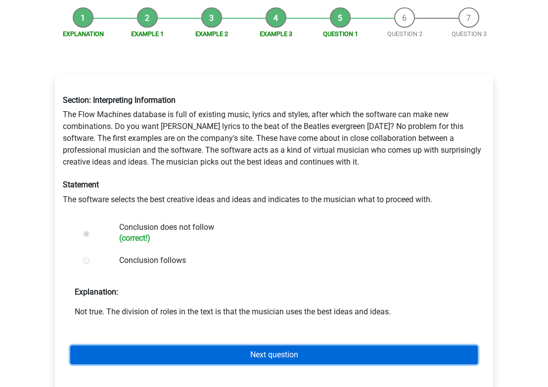
click at [258, 346] on link "Next question" at bounding box center [274, 355] width 408 height 19
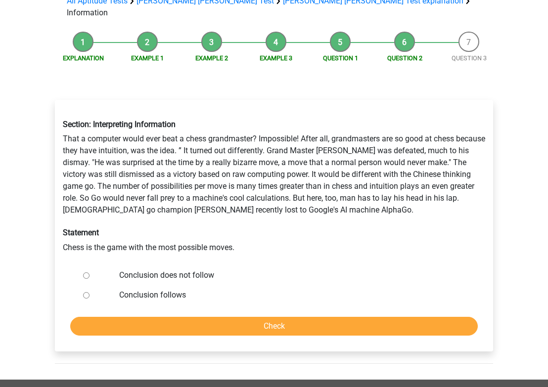
scroll to position [106, 0]
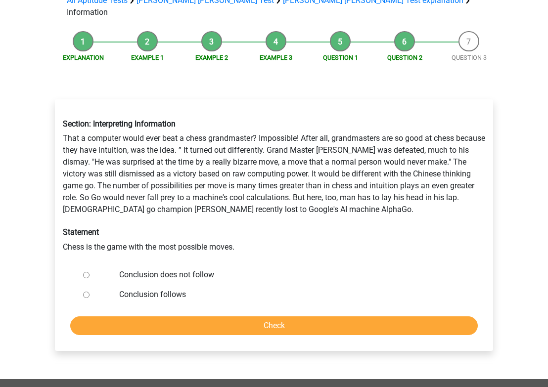
click at [189, 269] on label "Conclusion does not follow" at bounding box center [290, 275] width 342 height 12
click at [90, 272] on input "Conclusion does not follow" at bounding box center [86, 275] width 6 height 6
radio input "true"
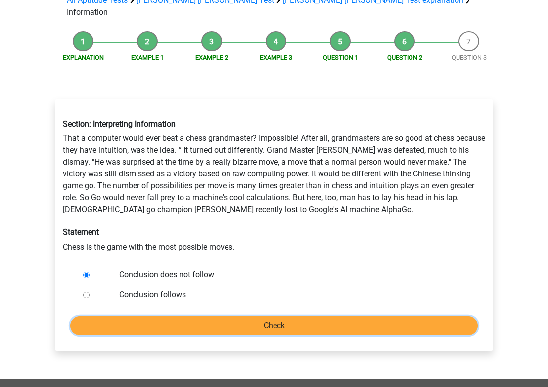
click at [261, 317] on input "Check" at bounding box center [274, 326] width 408 height 19
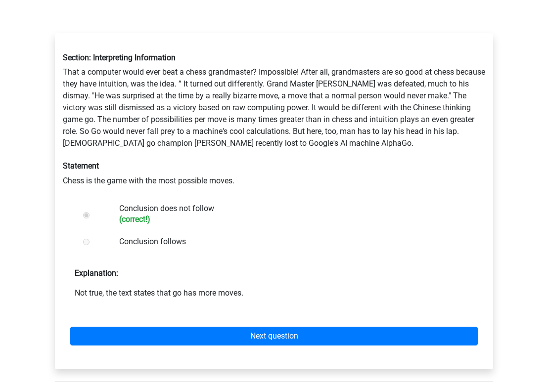
scroll to position [246, 0]
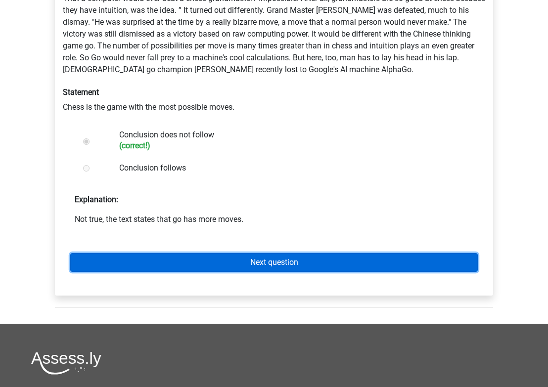
click at [287, 253] on link "Next question" at bounding box center [274, 262] width 408 height 19
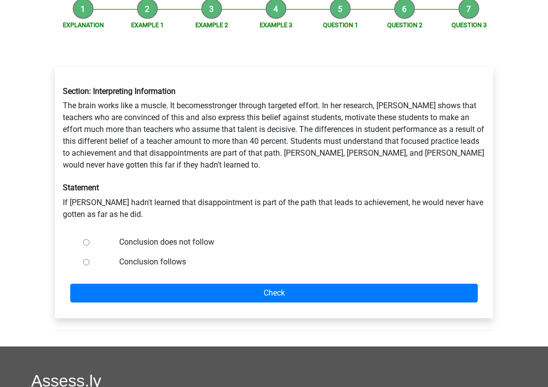
scroll to position [137, 0]
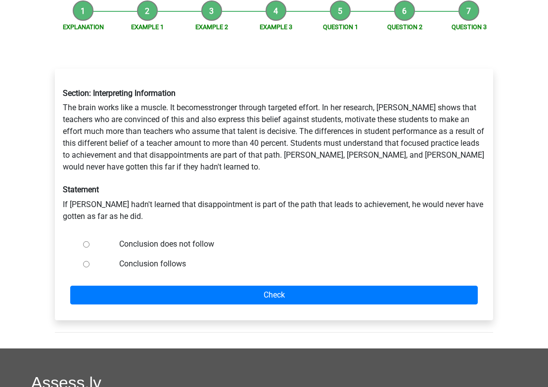
click at [87, 261] on input "Conclusion follows" at bounding box center [86, 264] width 6 height 6
radio input "true"
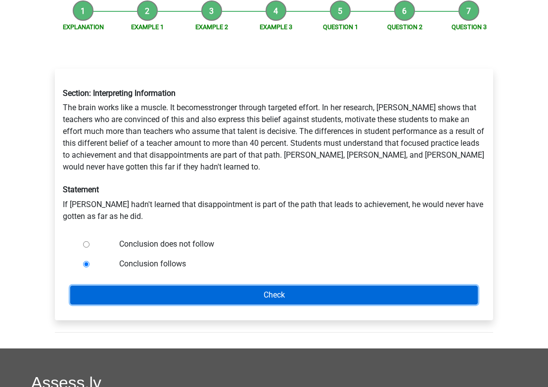
click at [276, 286] on input "Check" at bounding box center [274, 295] width 408 height 19
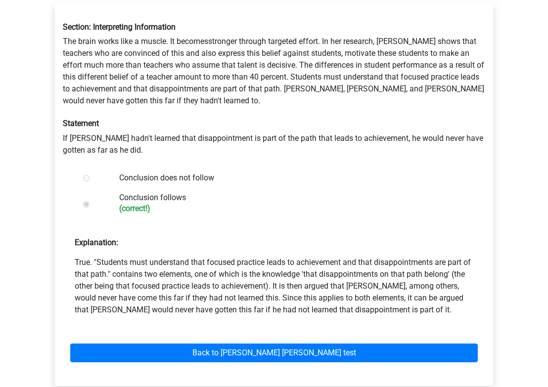
scroll to position [259, 0]
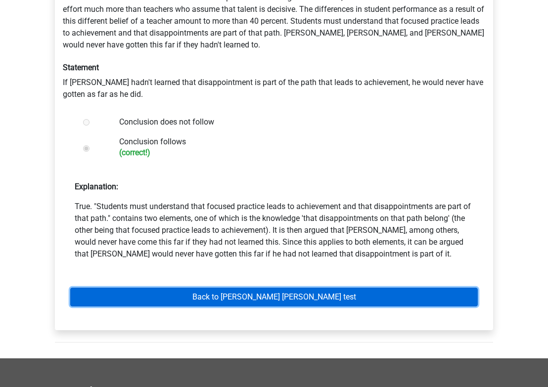
click at [294, 288] on link "Back to [PERSON_NAME] [PERSON_NAME] test" at bounding box center [274, 297] width 408 height 19
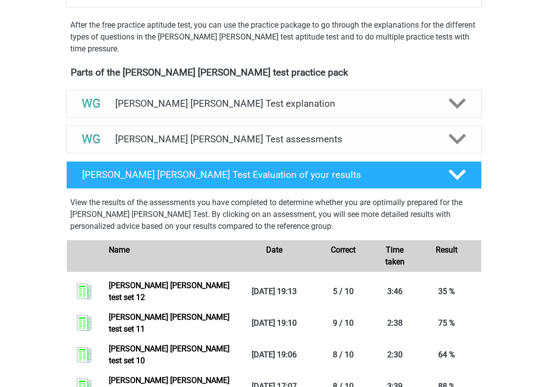
scroll to position [285, 0]
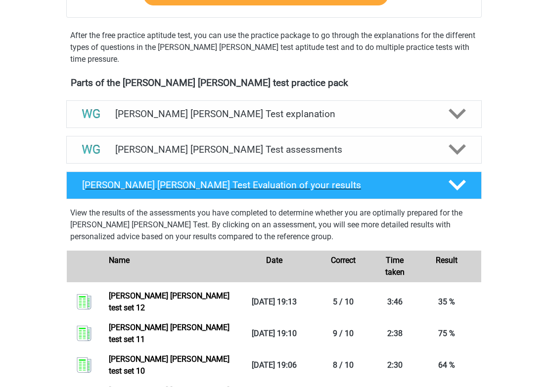
click at [212, 187] on h4 "[PERSON_NAME] [PERSON_NAME] Test Evaluation of your results" at bounding box center [257, 185] width 351 height 11
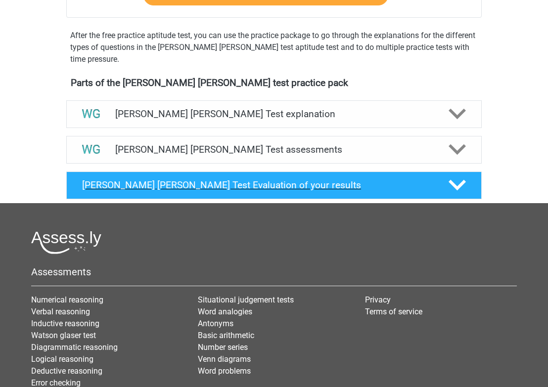
click at [248, 180] on h4 "[PERSON_NAME] [PERSON_NAME] Test Evaluation of your results" at bounding box center [257, 185] width 351 height 11
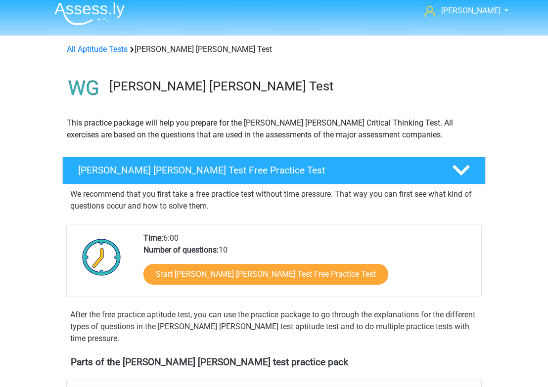
scroll to position [0, 0]
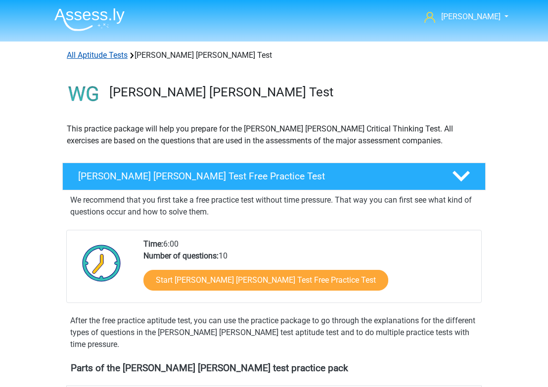
click at [104, 56] on link "All Aptitude Tests" at bounding box center [97, 54] width 61 height 9
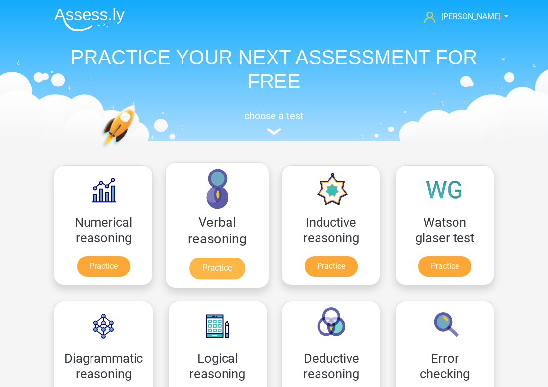
scroll to position [157, 0]
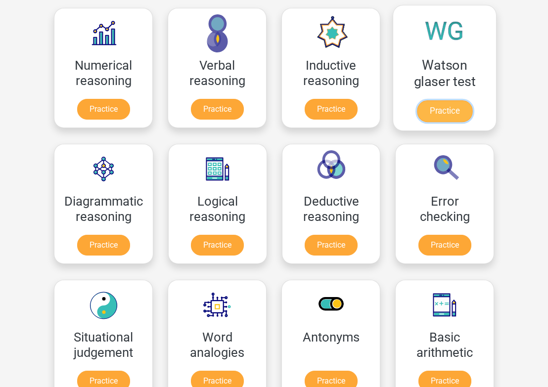
click at [445, 100] on link "Practice" at bounding box center [444, 111] width 55 height 22
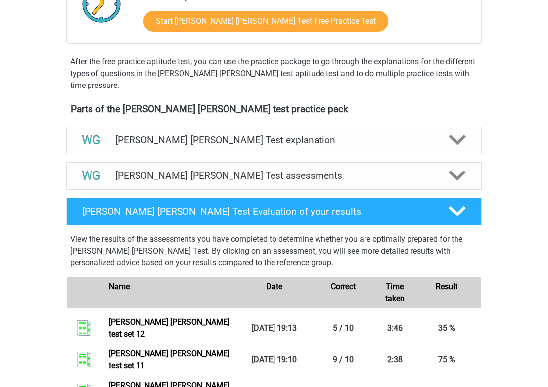
scroll to position [258, 0]
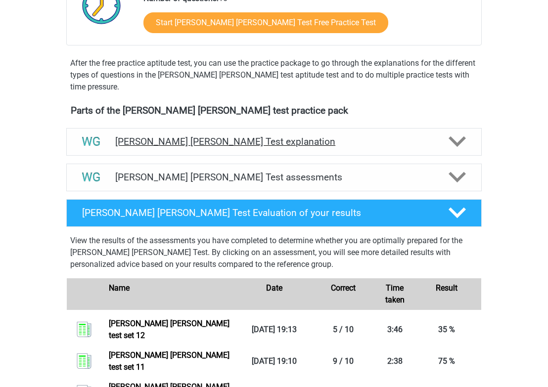
click at [308, 146] on h4 "Watson Glaser Test explanation" at bounding box center [274, 141] width 318 height 11
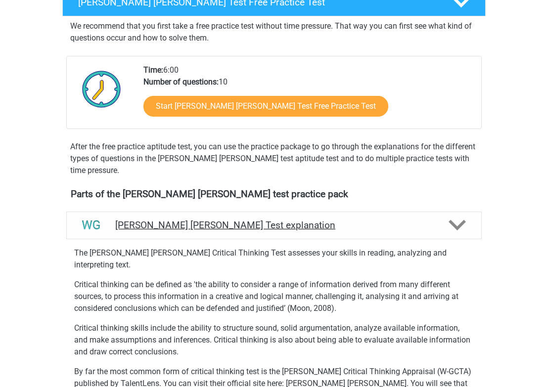
scroll to position [155, 0]
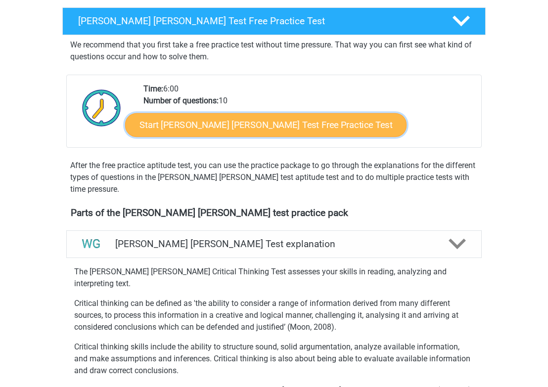
click at [306, 122] on link "Start Watson Glaser Test Free Practice Test" at bounding box center [265, 125] width 281 height 24
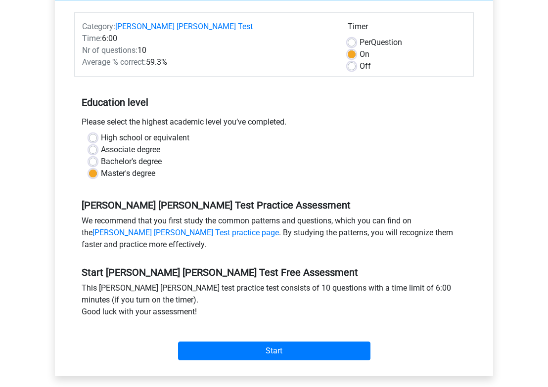
scroll to position [134, 0]
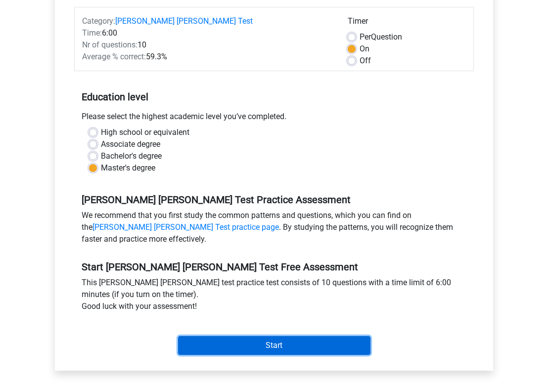
click at [269, 336] on input "Start" at bounding box center [274, 345] width 192 height 19
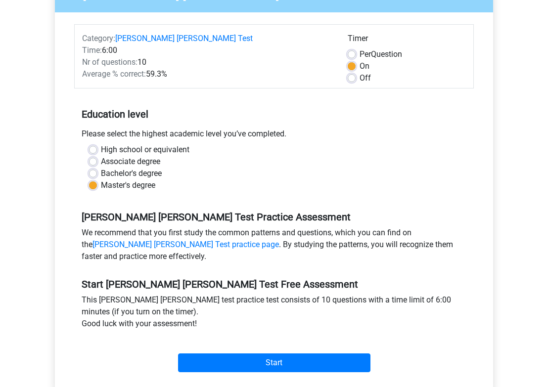
scroll to position [0, 0]
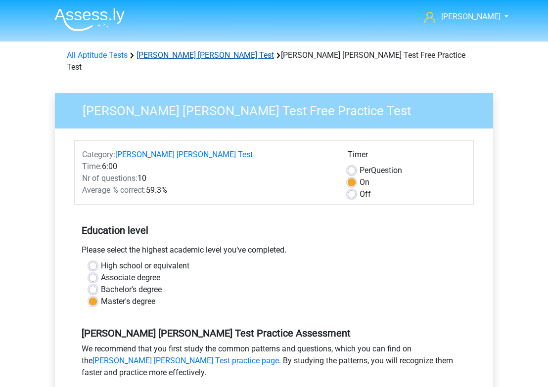
click at [183, 58] on link "[PERSON_NAME] [PERSON_NAME] Test" at bounding box center [205, 54] width 137 height 9
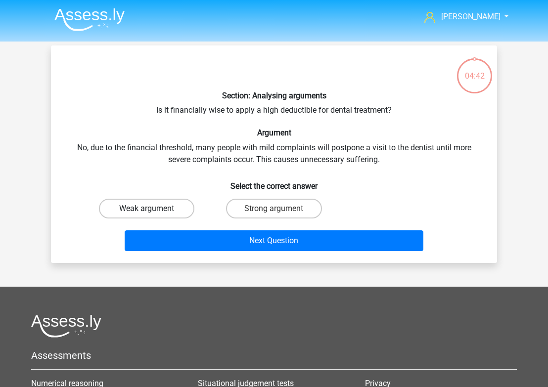
click at [183, 205] on label "Weak argument" at bounding box center [146, 209] width 95 height 20
click at [153, 209] on input "Weak argument" at bounding box center [150, 212] width 6 height 6
radio input "true"
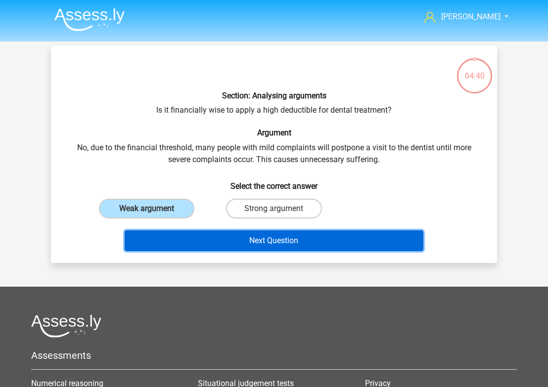
click at [248, 239] on button "Next Question" at bounding box center [274, 240] width 299 height 21
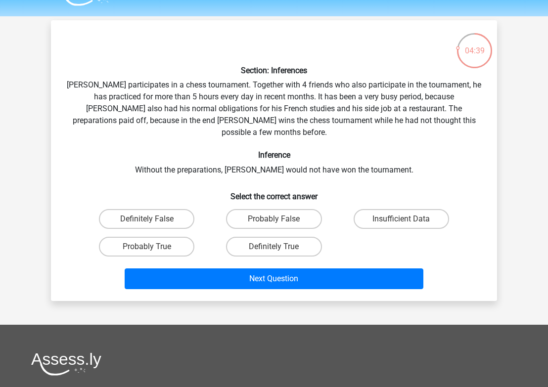
scroll to position [22, 0]
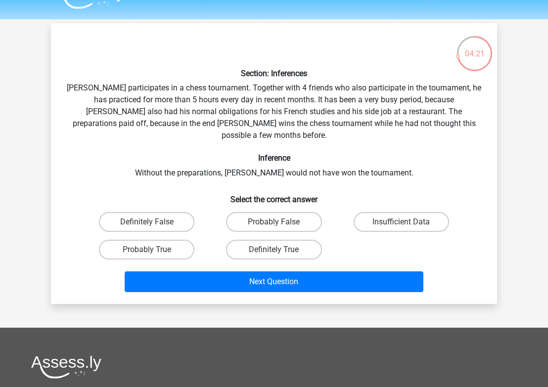
click at [112, 55] on p at bounding box center [255, 46] width 377 height 30
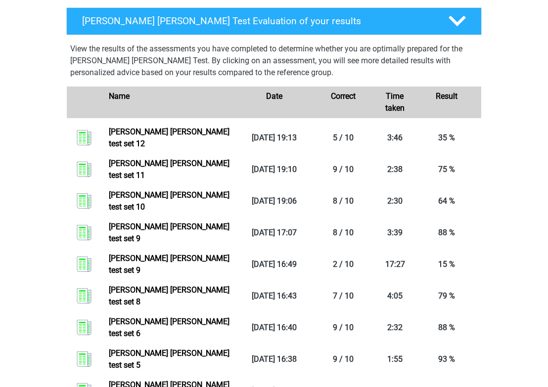
scroll to position [445, 0]
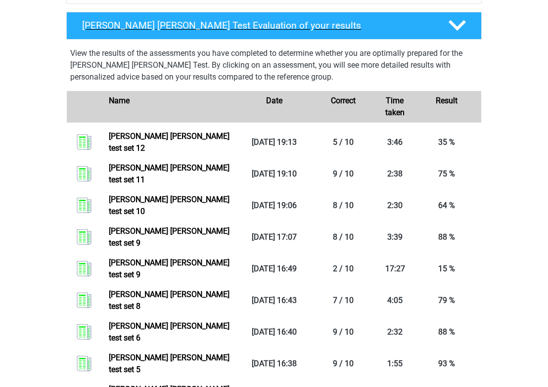
click at [254, 31] on h4 "Watson Glaser Test Evaluation of your results" at bounding box center [257, 25] width 351 height 11
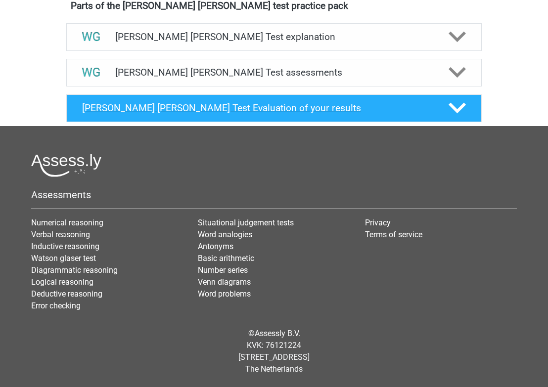
scroll to position [363, 0]
click at [250, 112] on h4 "Watson Glaser Test Evaluation of your results" at bounding box center [257, 107] width 351 height 11
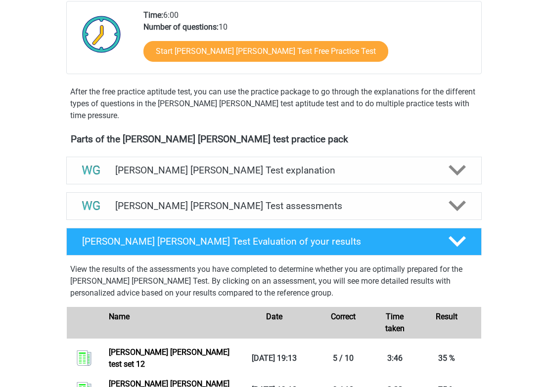
scroll to position [239, 0]
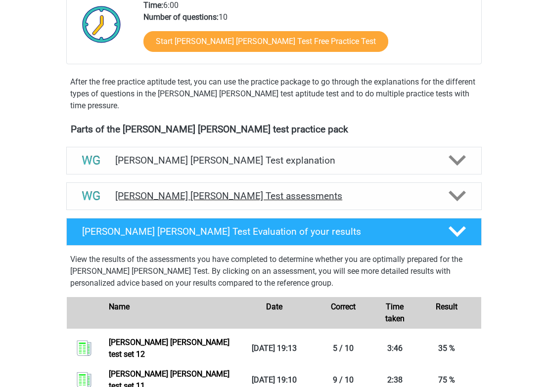
click at [235, 197] on h4 "Watson Glaser Test assessments" at bounding box center [274, 195] width 318 height 11
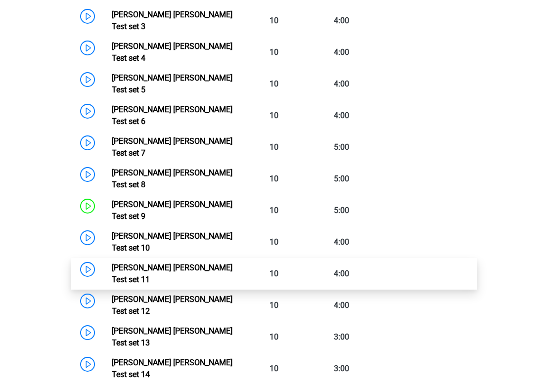
scroll to position [568, 0]
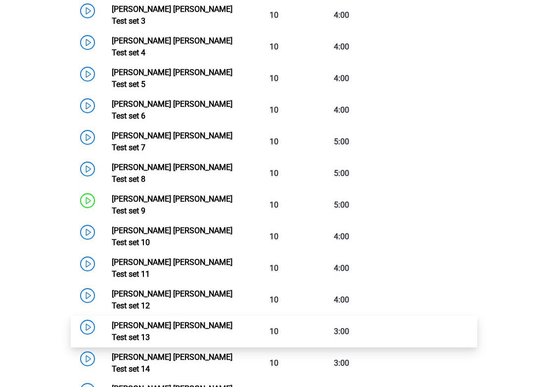
click at [176, 321] on link "Watson Glaser Test set 13" at bounding box center [172, 331] width 121 height 21
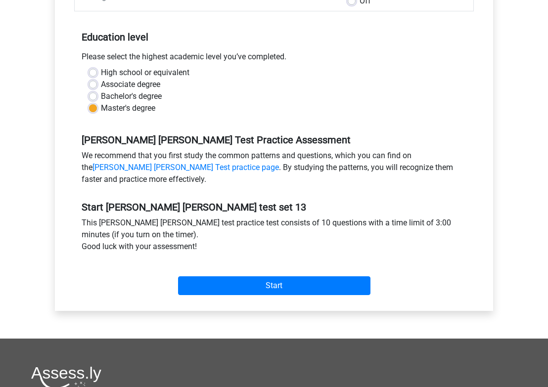
scroll to position [184, 0]
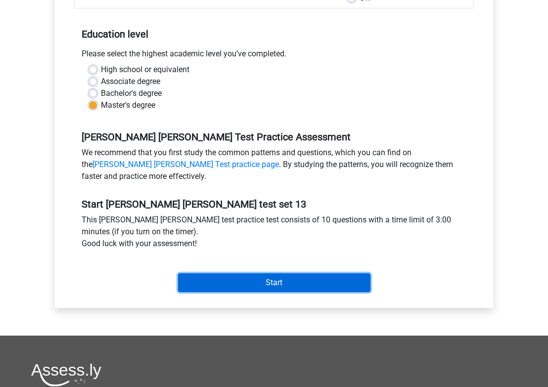
click at [276, 281] on input "Start" at bounding box center [274, 283] width 192 height 19
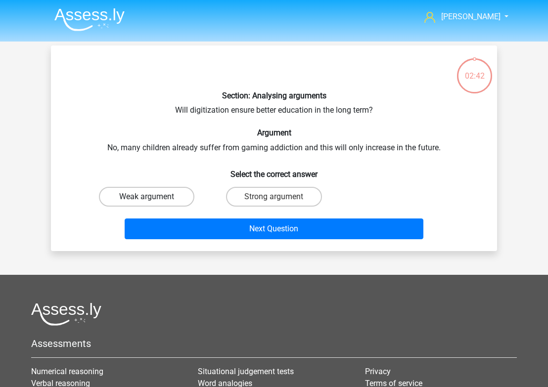
click at [164, 195] on label "Weak argument" at bounding box center [146, 197] width 95 height 20
click at [153, 197] on input "Weak argument" at bounding box center [150, 200] width 6 height 6
radio input "true"
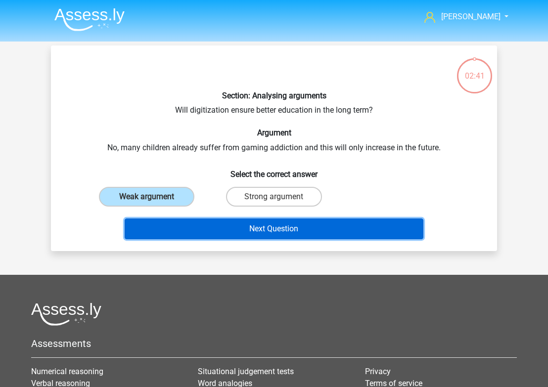
click at [258, 221] on button "Next Question" at bounding box center [274, 229] width 299 height 21
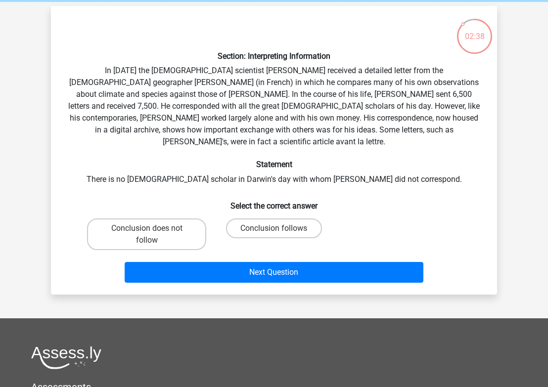
scroll to position [39, 0]
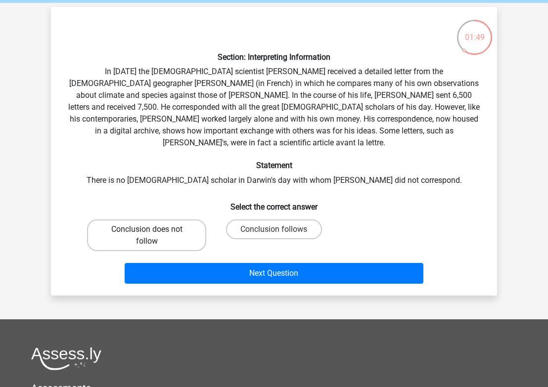
click at [176, 228] on label "Conclusion does not follow" at bounding box center [146, 236] width 119 height 32
click at [153, 229] on input "Conclusion does not follow" at bounding box center [150, 232] width 6 height 6
radio input "true"
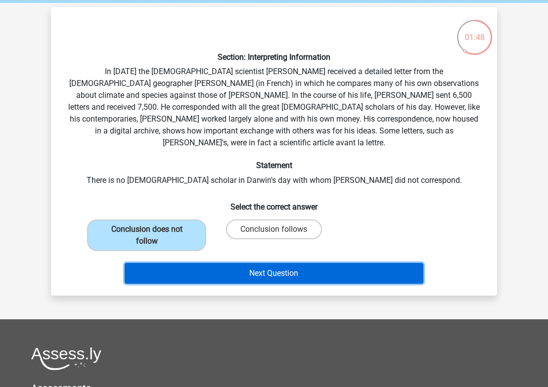
click at [228, 266] on button "Next Question" at bounding box center [274, 273] width 299 height 21
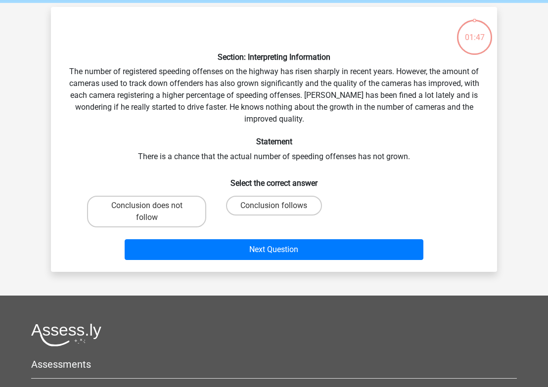
scroll to position [46, 0]
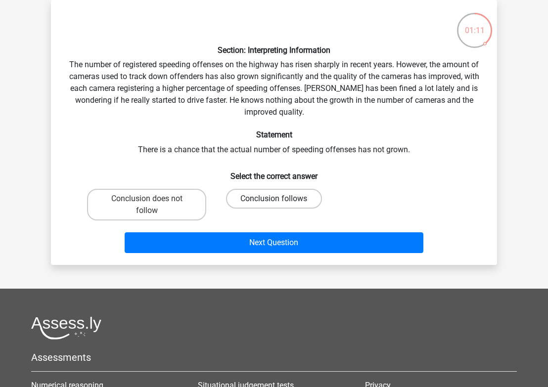
click at [268, 196] on label "Conclusion follows" at bounding box center [273, 199] width 95 height 20
click at [274, 199] on input "Conclusion follows" at bounding box center [277, 202] width 6 height 6
radio input "true"
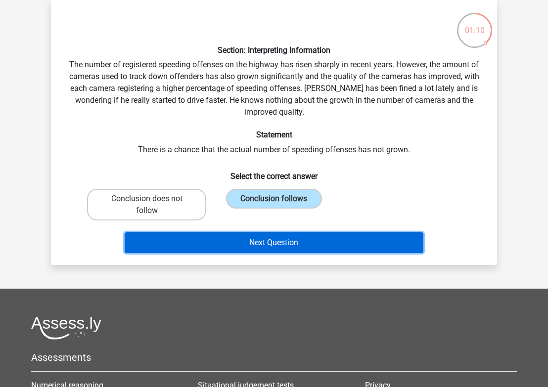
click at [275, 235] on button "Next Question" at bounding box center [274, 242] width 299 height 21
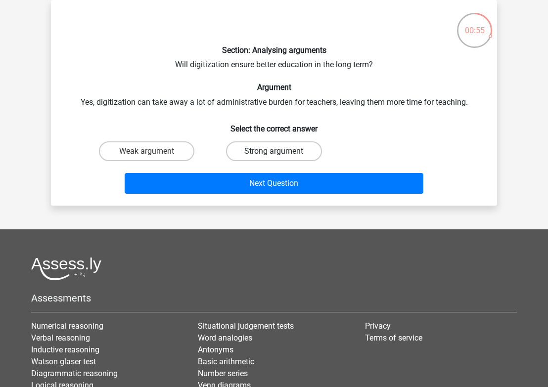
click at [259, 149] on label "Strong argument" at bounding box center [273, 151] width 95 height 20
click at [274, 151] on input "Strong argument" at bounding box center [277, 154] width 6 height 6
radio input "true"
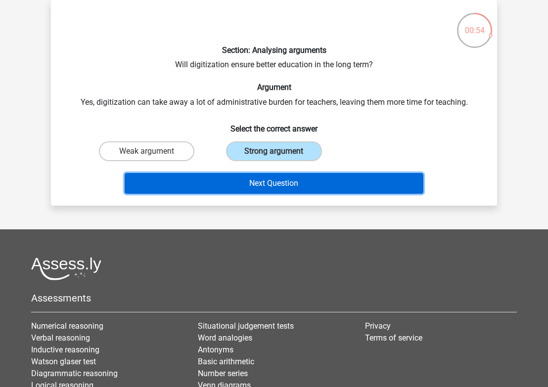
click at [254, 180] on button "Next Question" at bounding box center [274, 183] width 299 height 21
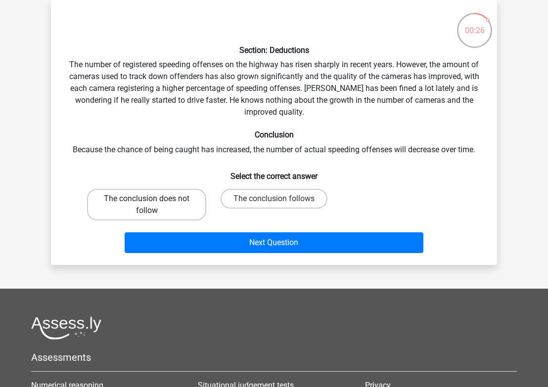
click at [166, 215] on label "The conclusion does not follow" at bounding box center [146, 205] width 119 height 32
click at [153, 205] on input "The conclusion does not follow" at bounding box center [150, 202] width 6 height 6
radio input "true"
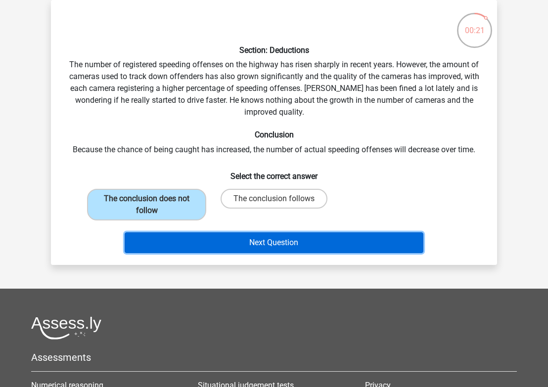
click at [308, 240] on button "Next Question" at bounding box center [274, 242] width 299 height 21
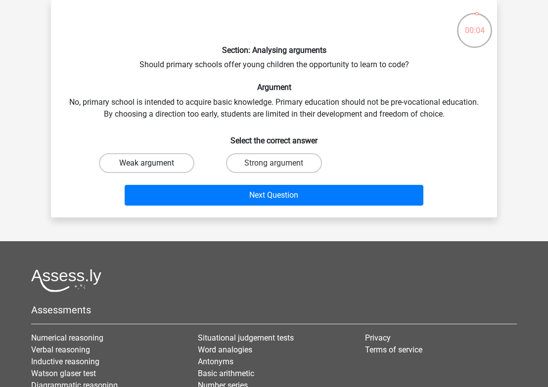
click at [184, 162] on label "Weak argument" at bounding box center [146, 163] width 95 height 20
click at [153, 163] on input "Weak argument" at bounding box center [150, 166] width 6 height 6
radio input "true"
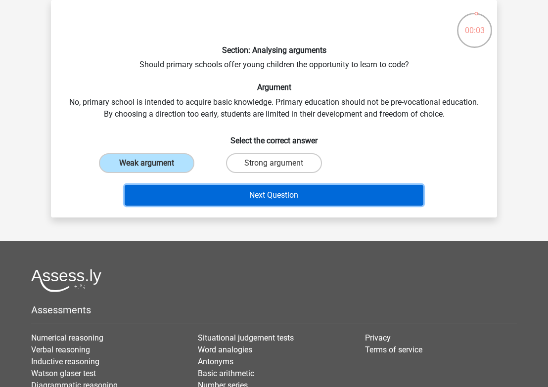
click at [214, 192] on button "Next Question" at bounding box center [274, 195] width 299 height 21
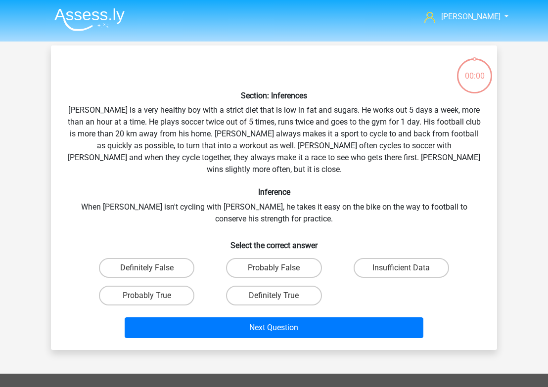
scroll to position [46, 0]
